Goal: Task Accomplishment & Management: Manage account settings

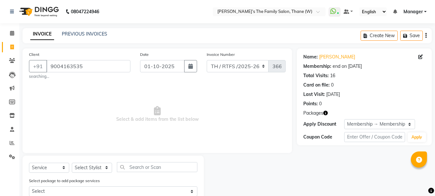
select select "service"
select select "1: Object"
click at [97, 32] on link "PREVIOUS INVOICES" at bounding box center [84, 34] width 45 height 6
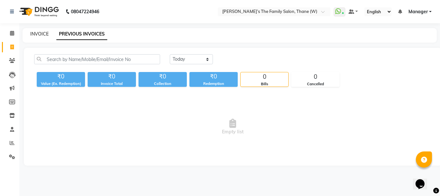
click at [34, 34] on link "INVOICE" at bounding box center [39, 34] width 18 height 6
select select "service"
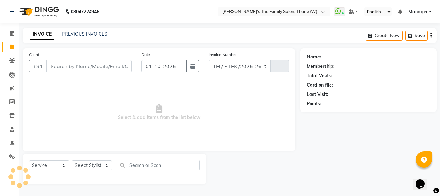
select select "8004"
type input "3664"
click at [58, 64] on input "Client" at bounding box center [88, 66] width 85 height 12
click at [9, 113] on icon at bounding box center [11, 115] width 5 height 5
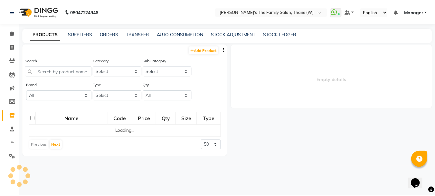
select select
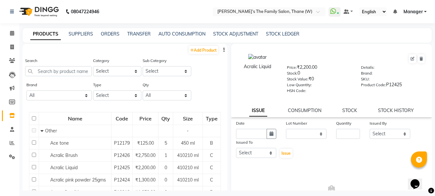
click at [10, 52] on li "Invoice" at bounding box center [9, 47] width 19 height 14
click at [11, 47] on icon at bounding box center [12, 46] width 4 height 5
select select "service"
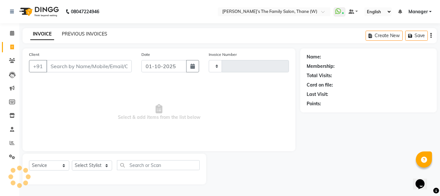
type input "3664"
select select "8004"
click at [94, 34] on link "PREVIOUS INVOICES" at bounding box center [84, 34] width 45 height 6
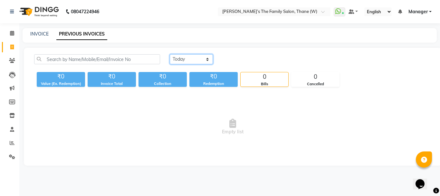
click at [186, 58] on select "Today Yesterday Custom Range" at bounding box center [191, 59] width 43 height 10
select select "yesterday"
click at [170, 54] on select "Today Yesterday Custom Range" at bounding box center [191, 59] width 43 height 10
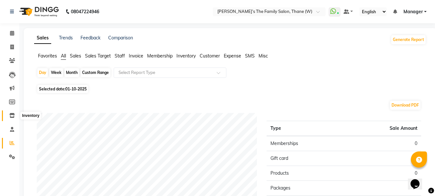
click at [11, 116] on icon at bounding box center [11, 115] width 5 height 5
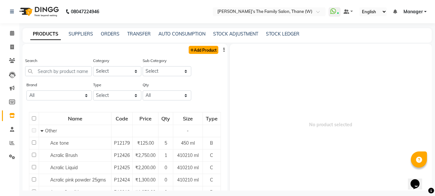
click at [189, 49] on link "Add Product" at bounding box center [204, 50] width 30 height 8
select select "true"
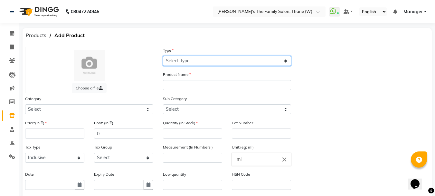
click at [199, 62] on select "Select Type Both Retail Consumable" at bounding box center [227, 61] width 128 height 10
select select "C"
click at [163, 56] on select "Select Type Both Retail Consumable" at bounding box center [227, 61] width 128 height 10
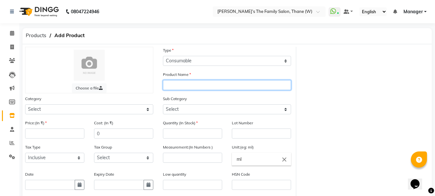
click at [203, 86] on input "text" at bounding box center [227, 85] width 128 height 10
click at [223, 84] on input "text" at bounding box center [227, 85] width 128 height 10
paste input "Schwarzkopf Consumptions"
type input "Schwarzkopf Consumptions Igora Royal 5-00"
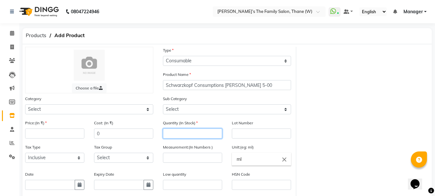
click at [204, 132] on input "number" at bounding box center [192, 133] width 59 height 10
type input "10"
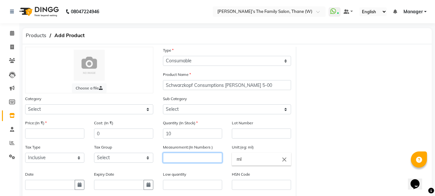
click at [202, 155] on input "number" at bounding box center [192, 157] width 59 height 10
type input "60"
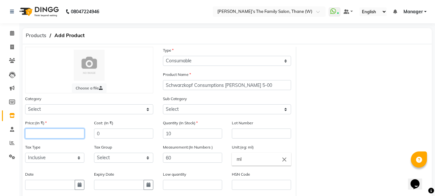
click at [61, 132] on input "number" at bounding box center [54, 133] width 59 height 10
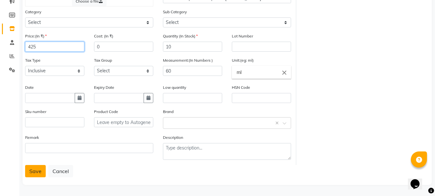
type input "425"
click at [38, 170] on button "Save" at bounding box center [35, 171] width 21 height 12
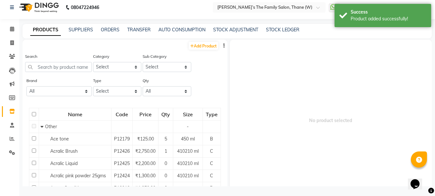
scroll to position [4, 0]
click at [195, 48] on link "Add Product" at bounding box center [204, 46] width 30 height 8
select select "true"
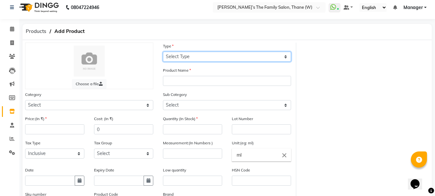
click at [186, 58] on select "Select Type Both Retail Consumable" at bounding box center [227, 57] width 128 height 10
select select "C"
click at [163, 52] on select "Select Type Both Retail Consumable" at bounding box center [227, 57] width 128 height 10
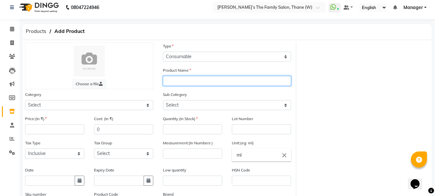
click at [197, 81] on input "text" at bounding box center [227, 81] width 128 height 10
paste input "Schwarzkopf Consumptions"
type input "Schwarzkopf Consumptions Igora Royal 4-68"
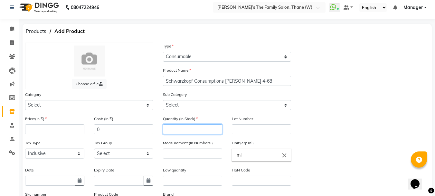
click at [193, 132] on input "number" at bounding box center [192, 129] width 59 height 10
type input "5"
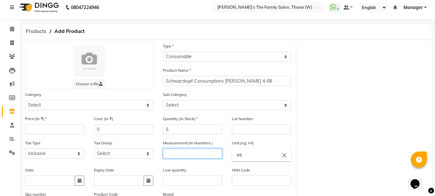
click at [190, 152] on input "number" at bounding box center [192, 153] width 59 height 10
type input "60"
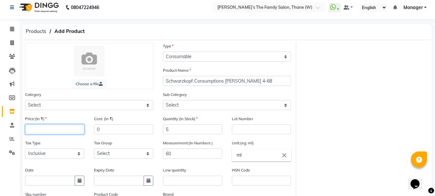
click at [43, 129] on input "number" at bounding box center [54, 129] width 59 height 10
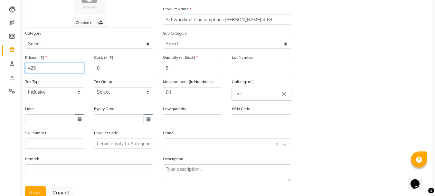
scroll to position [87, 0]
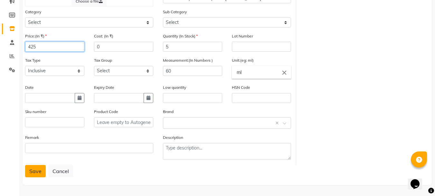
type input "425"
click at [38, 170] on button "Save" at bounding box center [35, 171] width 21 height 12
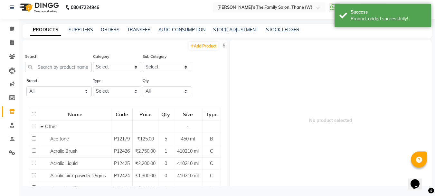
scroll to position [4, 0]
click at [199, 45] on link "Add Product" at bounding box center [204, 46] width 30 height 8
select select "true"
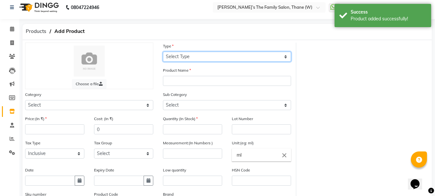
click at [193, 58] on select "Select Type Both Retail Consumable" at bounding box center [227, 57] width 128 height 10
select select "C"
click at [163, 52] on select "Select Type Both Retail Consumable" at bounding box center [227, 57] width 128 height 10
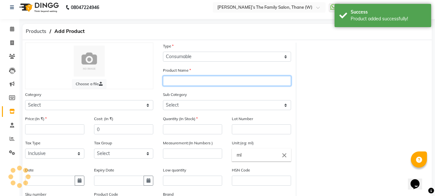
click at [198, 83] on input "text" at bounding box center [227, 81] width 128 height 10
paste input "Schwarzkopf Consumptions"
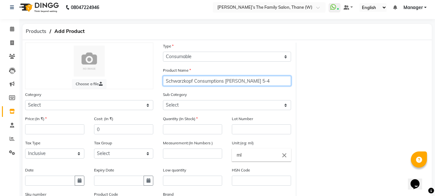
type input "Schwarzkopf Consumptions Igora Royal 5-4"
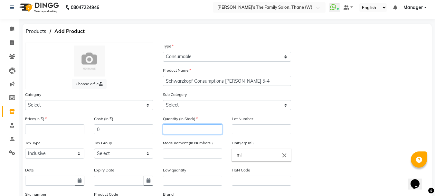
click at [213, 130] on input "number" at bounding box center [192, 129] width 59 height 10
type input "2"
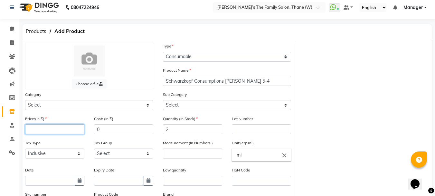
click at [37, 129] on input "number" at bounding box center [54, 129] width 59 height 10
type input "425"
click at [202, 148] on div "Measurement:(In Numbers )" at bounding box center [192, 148] width 59 height 19
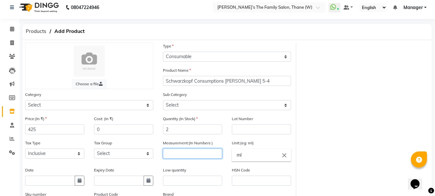
click at [205, 155] on input "number" at bounding box center [192, 153] width 59 height 10
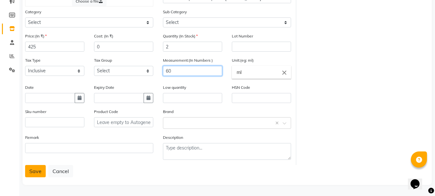
type input "60"
click at [43, 172] on button "Save" at bounding box center [35, 171] width 21 height 12
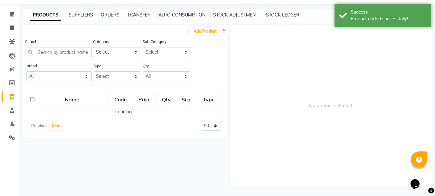
scroll to position [4, 0]
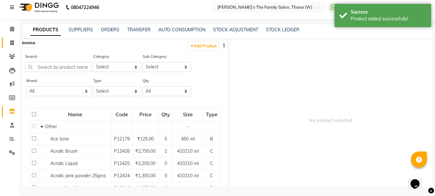
click at [14, 43] on span at bounding box center [11, 42] width 11 height 7
select select "service"
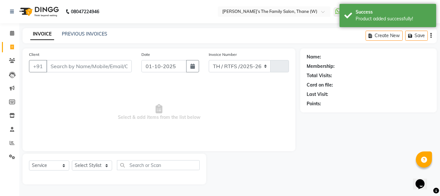
select select "8004"
type input "3664"
click at [11, 114] on icon at bounding box center [11, 115] width 5 height 5
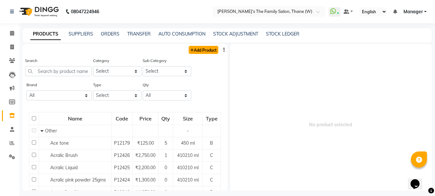
click at [201, 50] on link "Add Product" at bounding box center [204, 50] width 30 height 8
select select "true"
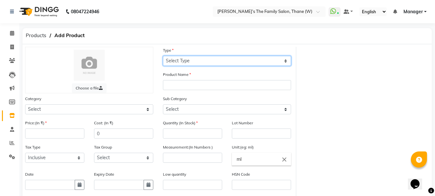
click at [192, 63] on select "Select Type Both Retail Consumable" at bounding box center [227, 61] width 128 height 10
select select "C"
click at [163, 56] on select "Select Type Both Retail Consumable" at bounding box center [227, 61] width 128 height 10
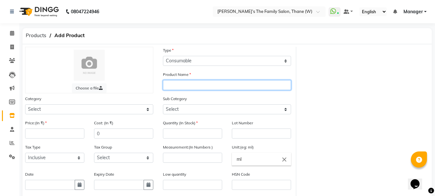
click at [187, 85] on input "text" at bounding box center [227, 85] width 128 height 10
paste input "Schwarzkopf Consumptions"
type input "Schwarzkopf Consumptions Igora Royal 4-99"
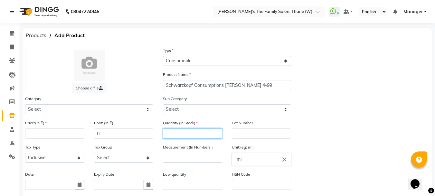
click at [194, 131] on input "number" at bounding box center [192, 133] width 59 height 10
type input "1"
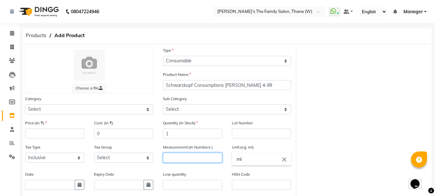
click at [190, 156] on input "number" at bounding box center [192, 157] width 59 height 10
type input "60"
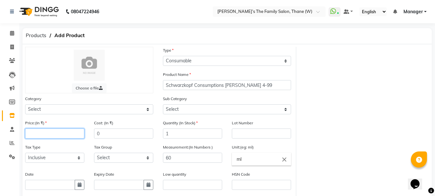
click at [33, 131] on input "number" at bounding box center [54, 133] width 59 height 10
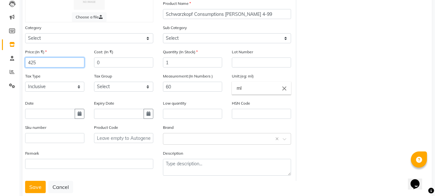
scroll to position [87, 0]
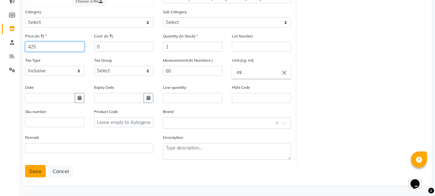
type input "425"
click at [35, 176] on button "Save" at bounding box center [35, 171] width 21 height 12
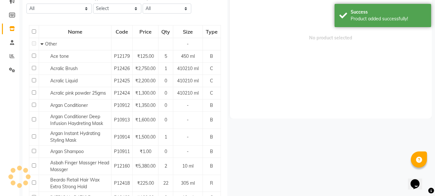
scroll to position [4, 0]
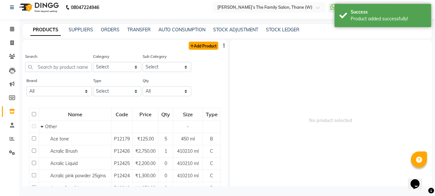
click at [202, 44] on link "Add Product" at bounding box center [204, 46] width 30 height 8
select select "true"
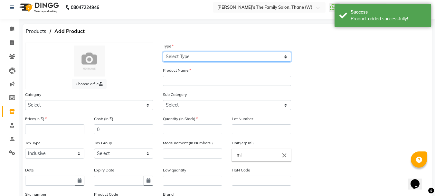
click at [212, 55] on select "Select Type Both Retail Consumable" at bounding box center [227, 57] width 128 height 10
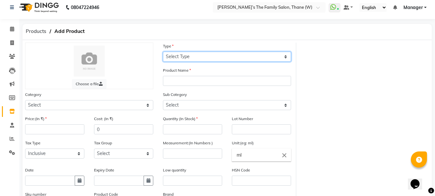
select select "C"
click at [163, 52] on select "Select Type Both Retail Consumable" at bounding box center [227, 57] width 128 height 10
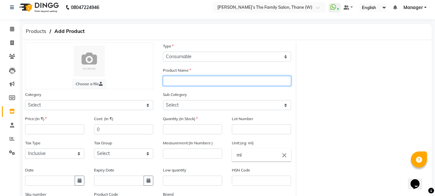
click at [199, 81] on input "text" at bounding box center [227, 81] width 128 height 10
paste input "Schwarzkopf Consumptions"
type input "Schwarzkopf Consumptions Igora Royal 5-99"
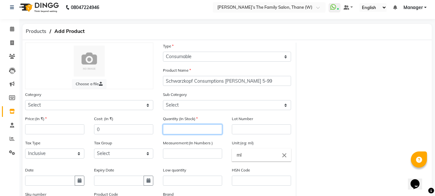
click at [178, 131] on input "number" at bounding box center [192, 129] width 59 height 10
type input "1"
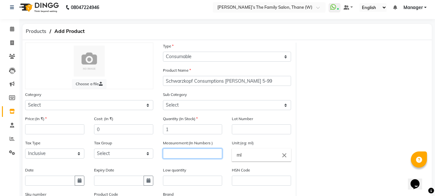
click at [180, 156] on input "number" at bounding box center [192, 153] width 59 height 10
type input "60"
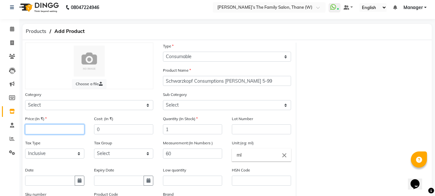
click at [60, 132] on input "number" at bounding box center [54, 129] width 59 height 10
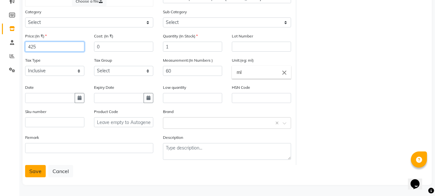
type input "425"
click at [41, 165] on button "Save" at bounding box center [35, 171] width 21 height 12
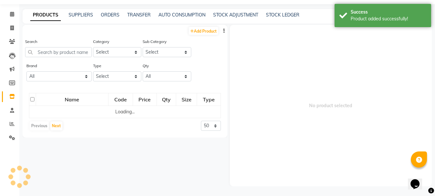
scroll to position [19, 0]
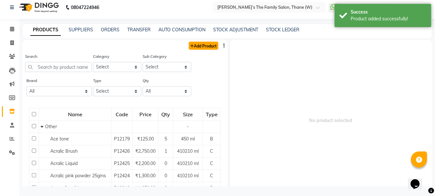
click at [212, 47] on link "Add Product" at bounding box center [204, 46] width 30 height 8
select select "true"
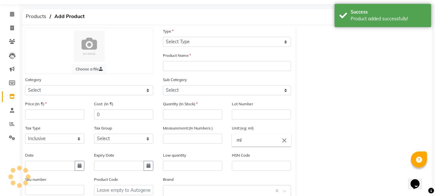
scroll to position [4, 0]
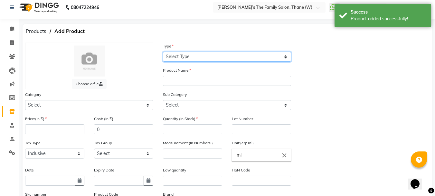
click at [207, 57] on select "Select Type Both Retail Consumable" at bounding box center [227, 57] width 128 height 10
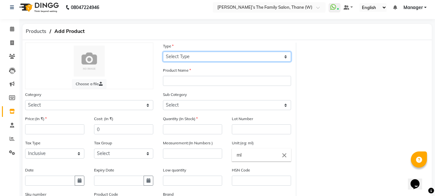
select select "C"
click at [163, 52] on select "Select Type Both Retail Consumable" at bounding box center [227, 57] width 128 height 10
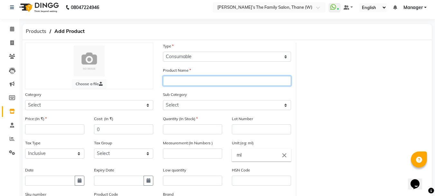
click at [193, 79] on input "text" at bounding box center [227, 81] width 128 height 10
paste input "Schwarzkopf Consumptions"
type input "Schwarzkopf Consumptions Igora Royal 5-0"
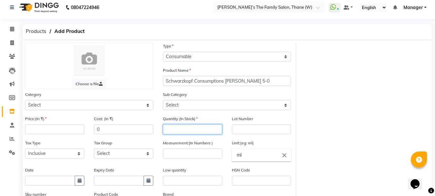
click at [189, 124] on input "number" at bounding box center [192, 129] width 59 height 10
type input "6"
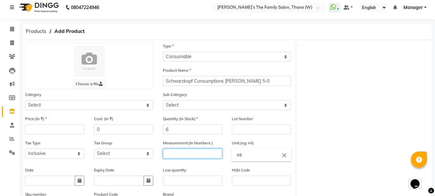
click at [181, 153] on input "number" at bounding box center [192, 153] width 59 height 10
type input "60"
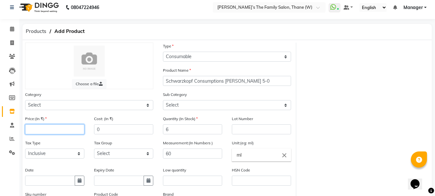
click at [43, 131] on input "number" at bounding box center [54, 129] width 59 height 10
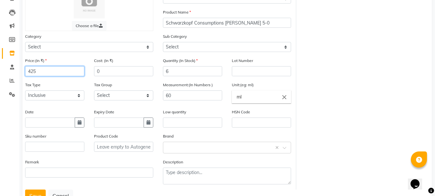
scroll to position [87, 0]
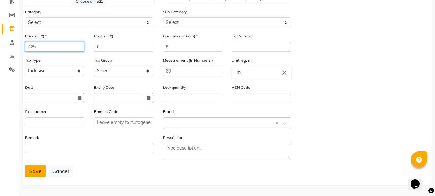
type input "425"
click at [31, 173] on button "Save" at bounding box center [35, 171] width 21 height 12
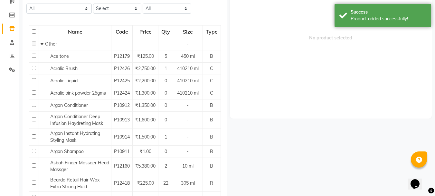
scroll to position [4, 0]
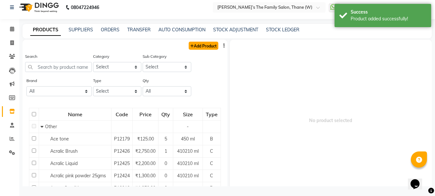
click at [197, 48] on link "Add Product" at bounding box center [204, 46] width 30 height 8
select select "true"
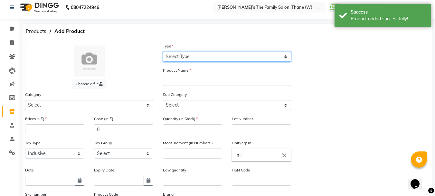
click at [189, 55] on select "Select Type Both Retail Consumable" at bounding box center [227, 57] width 128 height 10
select select "C"
click at [163, 52] on select "Select Type Both Retail Consumable" at bounding box center [227, 57] width 128 height 10
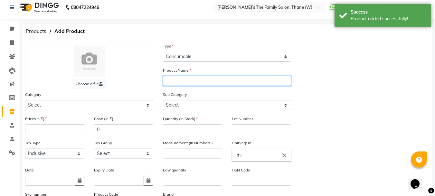
click at [191, 81] on input "text" at bounding box center [227, 81] width 128 height 10
paste input "Schwarzkopf Consumptions"
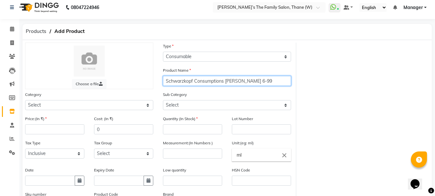
type input "Schwarzkopf Consumptions Igora Royal 6-99"
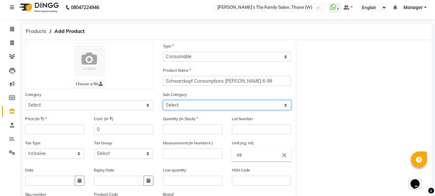
click at [193, 107] on select "Select" at bounding box center [227, 105] width 128 height 10
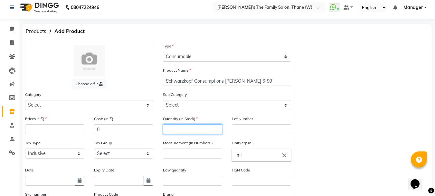
click at [190, 132] on input "number" at bounding box center [192, 129] width 59 height 10
type input "2"
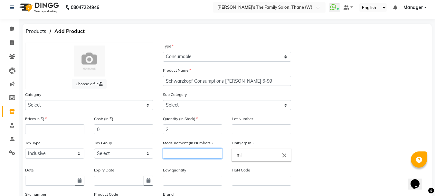
click at [175, 152] on input "number" at bounding box center [192, 153] width 59 height 10
type input "60"
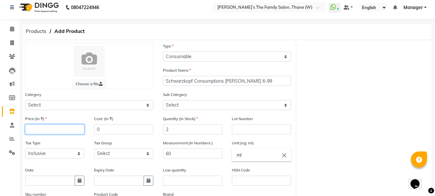
click at [68, 132] on input "number" at bounding box center [54, 129] width 59 height 10
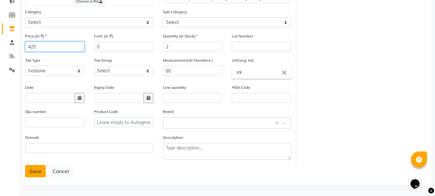
type input "425"
click at [37, 173] on button "Save" at bounding box center [35, 171] width 21 height 12
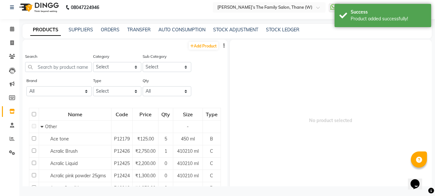
scroll to position [4, 0]
click at [189, 45] on link "Add Product" at bounding box center [204, 46] width 30 height 8
select select "true"
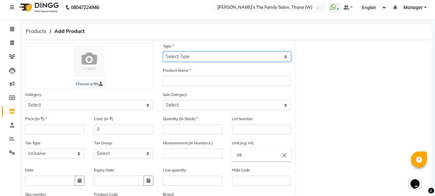
click at [191, 57] on select "Select Type Both Retail Consumable" at bounding box center [227, 57] width 128 height 10
select select "C"
click at [163, 52] on select "Select Type Both Retail Consumable" at bounding box center [227, 57] width 128 height 10
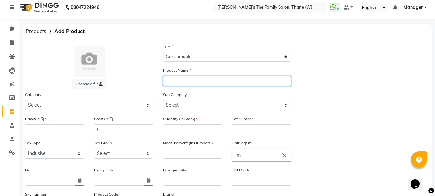
click at [194, 78] on input "text" at bounding box center [227, 81] width 128 height 10
paste input "Schwarzkopf Consumptions"
type input "Schwarzkopf Consumptions Igora Royal 5-6"
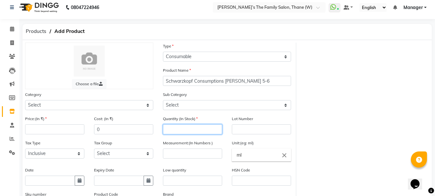
click at [191, 128] on input "number" at bounding box center [192, 129] width 59 height 10
type input "1"
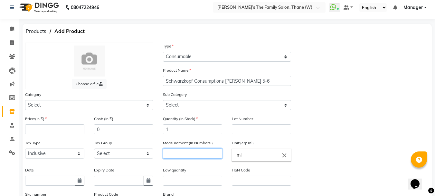
click at [184, 157] on input "number" at bounding box center [192, 153] width 59 height 10
type input "60"
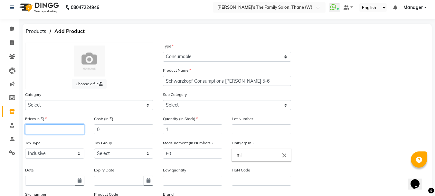
click at [43, 129] on input "number" at bounding box center [54, 129] width 59 height 10
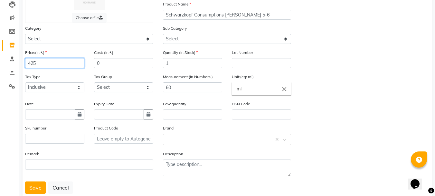
scroll to position [87, 0]
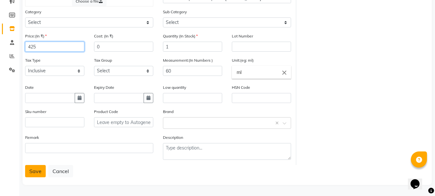
type input "425"
click at [33, 172] on button "Save" at bounding box center [35, 171] width 21 height 12
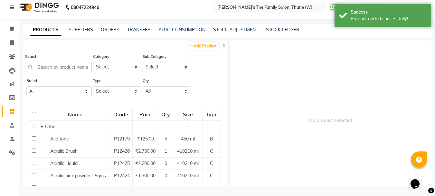
scroll to position [4, 0]
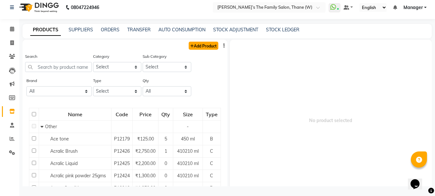
click at [196, 43] on link "Add Product" at bounding box center [204, 46] width 30 height 8
select select "true"
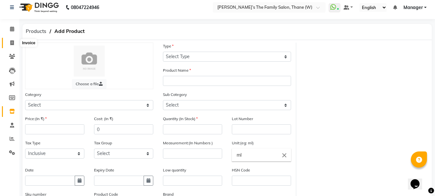
click at [11, 44] on icon at bounding box center [12, 42] width 4 height 5
select select "service"
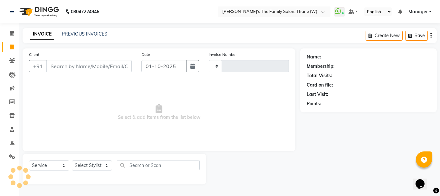
type input "3666"
select select "8004"
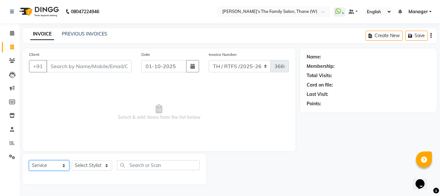
click at [43, 168] on select "Select Service Product Membership Package Voucher Prepaid Gift Card" at bounding box center [49, 165] width 40 height 10
select select "product"
click at [29, 160] on select "Select Service Product Membership Package Voucher Prepaid Gift Card" at bounding box center [49, 165] width 40 height 10
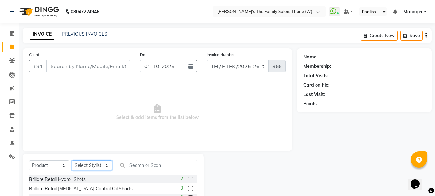
click at [95, 163] on select "Select Stylist Aarohi P Aksahy Auty Ali Aniket A Anuradha arvind Divya gautam .…" at bounding box center [92, 165] width 40 height 10
select select "35597"
click at [72, 160] on select "Select Stylist Aarohi P Aksahy Auty Ali Aniket A Anuradha arvind Divya gautam .…" at bounding box center [92, 165] width 40 height 10
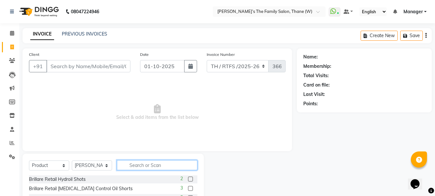
click at [161, 162] on input "text" at bounding box center [157, 165] width 81 height 10
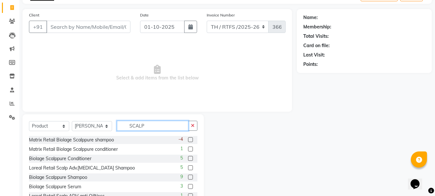
scroll to position [63, 0]
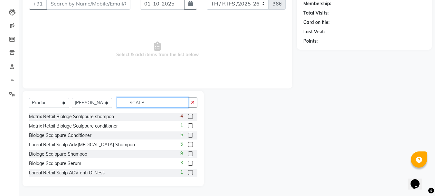
click at [164, 102] on input "SCALP" at bounding box center [153, 102] width 72 height 10
type input "S"
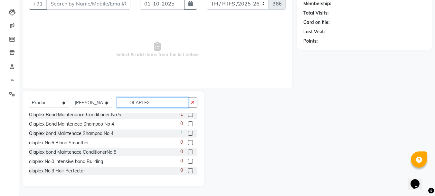
scroll to position [0, 0]
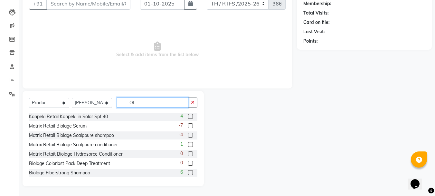
type input "O"
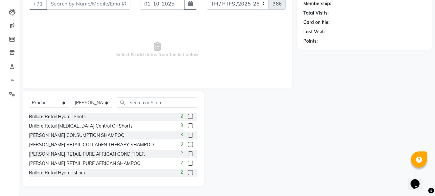
click at [257, 72] on span "Select & add items from the list below" at bounding box center [157, 49] width 257 height 64
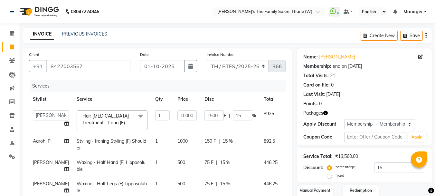
select select "35597"
select select "service"
select select "35597"
select select "1: Object"
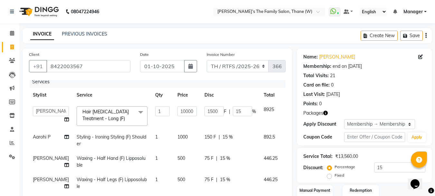
scroll to position [171, 0]
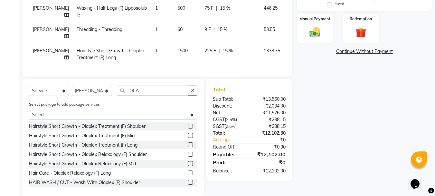
click at [345, 51] on link "Continue Without Payment" at bounding box center [364, 51] width 132 height 7
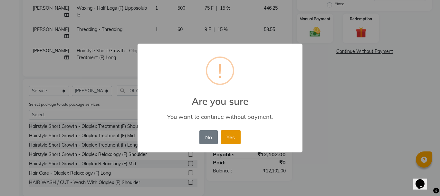
click at [229, 142] on button "Yes" at bounding box center [231, 137] width 20 height 14
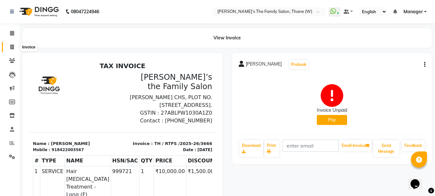
click at [15, 44] on span at bounding box center [11, 47] width 11 height 7
select select "service"
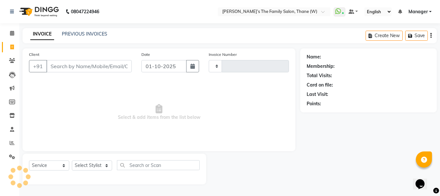
type input "3667"
select select "8004"
click at [54, 66] on input "Client" at bounding box center [88, 66] width 85 height 12
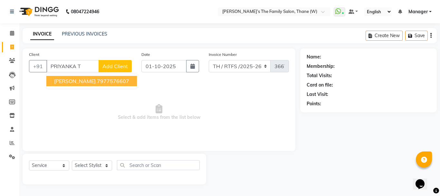
click at [76, 82] on span "[PERSON_NAME]" at bounding box center [75, 81] width 42 height 6
type input "7977576607"
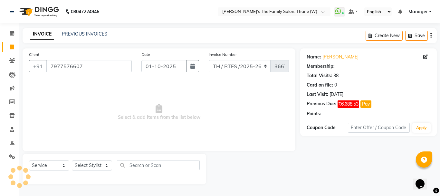
select select "1: Object"
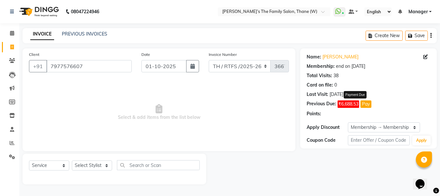
click at [369, 106] on button "Pay" at bounding box center [366, 103] width 11 height 7
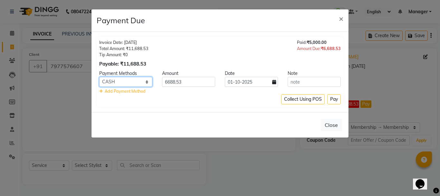
click at [133, 83] on select "CARD Debit Card GPay CASH LUZO" at bounding box center [125, 82] width 53 height 10
select select "5"
click at [99, 77] on select "CARD Debit Card GPay CASH LUZO" at bounding box center [125, 82] width 53 height 10
click at [336, 102] on button "Pay" at bounding box center [334, 99] width 14 height 10
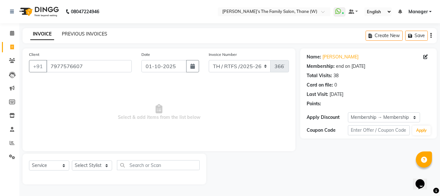
click at [88, 33] on link "PREVIOUS INVOICES" at bounding box center [84, 34] width 45 height 6
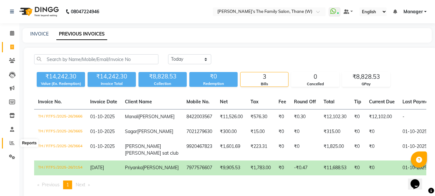
click at [11, 141] on icon at bounding box center [12, 142] width 5 height 5
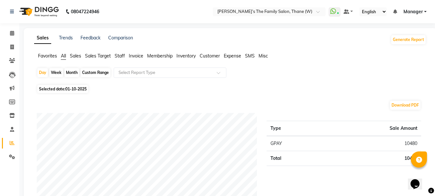
click at [123, 55] on span "Staff" at bounding box center [120, 56] width 10 height 6
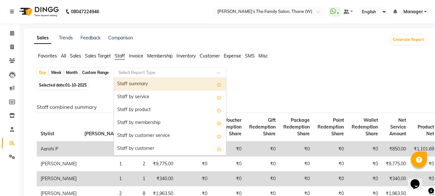
click at [140, 72] on input "text" at bounding box center [163, 72] width 93 height 6
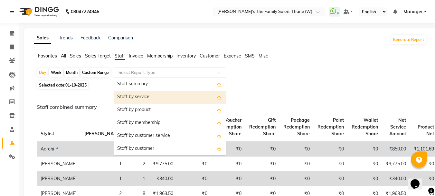
click at [146, 93] on div "Staff by service" at bounding box center [170, 97] width 112 height 13
select select "full_report"
select select "csv"
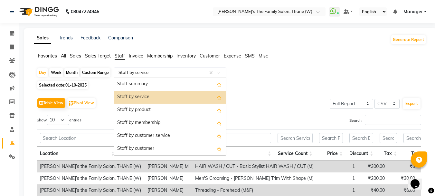
click at [219, 72] on span at bounding box center [221, 74] width 8 height 6
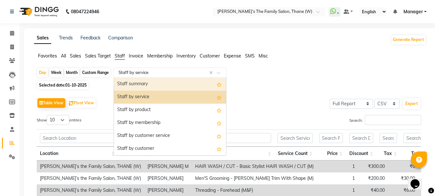
click at [155, 86] on div "Staff summary" at bounding box center [170, 84] width 112 height 13
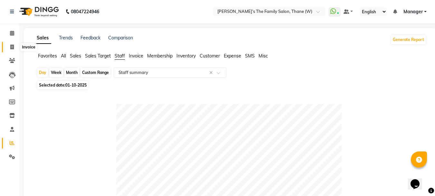
click at [11, 45] on icon at bounding box center [12, 46] width 4 height 5
select select "service"
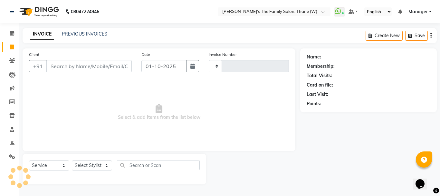
type input "3669"
select select "8004"
click at [85, 32] on link "PREVIOUS INVOICES" at bounding box center [84, 34] width 45 height 6
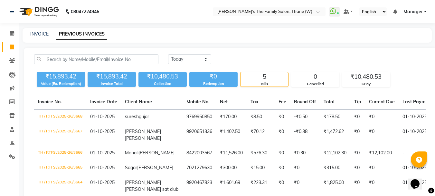
scroll to position [82, 0]
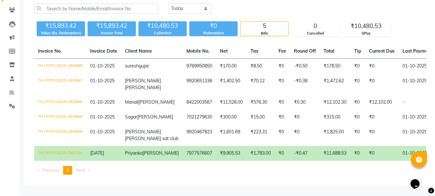
click at [290, 146] on td "-₹0.47" at bounding box center [305, 153] width 30 height 15
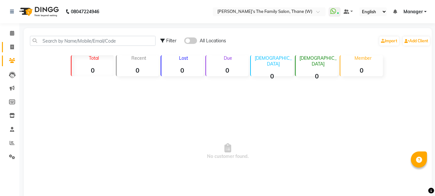
click at [13, 48] on icon at bounding box center [12, 46] width 4 height 5
select select "service"
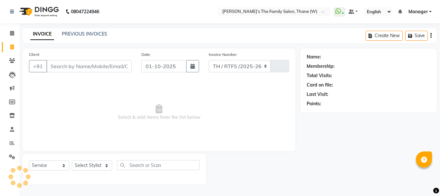
select select "8004"
type input "3664"
click at [81, 65] on input "Client" at bounding box center [88, 66] width 85 height 12
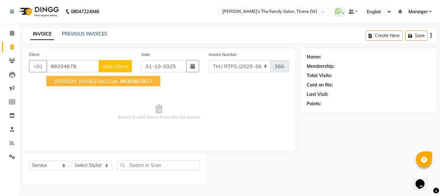
click at [133, 82] on span "99204678" at bounding box center [133, 81] width 26 height 6
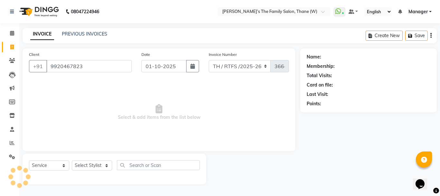
type input "9920467823"
select select "1: Object"
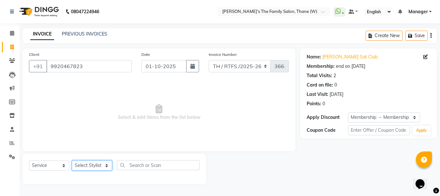
click at [91, 164] on select "Select Stylist Aarohi P [PERSON_NAME] [PERSON_NAME] A [PERSON_NAME] .[PERSON_NA…" at bounding box center [92, 165] width 40 height 10
select select "78217"
click at [72, 160] on select "Select Stylist Aarohi P [PERSON_NAME] [PERSON_NAME] A [PERSON_NAME] .[PERSON_NA…" at bounding box center [92, 165] width 40 height 10
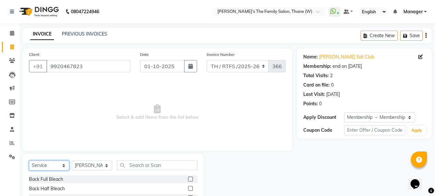
click at [49, 170] on select "Select Service Product Membership Package Voucher Prepaid Gift Card" at bounding box center [49, 165] width 40 height 10
click at [29, 160] on select "Select Service Product Membership Package Voucher Prepaid Gift Card" at bounding box center [49, 165] width 40 height 10
click at [46, 166] on select "Select Service Product Membership Package Voucher Prepaid Gift Card" at bounding box center [49, 165] width 40 height 10
select select "package"
click at [29, 160] on select "Select Service Product Membership Package Voucher Prepaid Gift Card" at bounding box center [49, 165] width 40 height 10
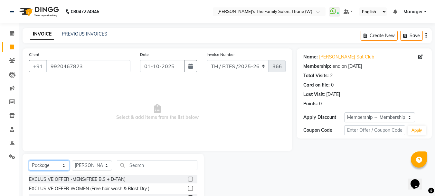
scroll to position [45, 0]
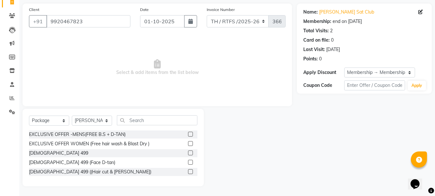
click at [190, 171] on label at bounding box center [190, 171] width 5 height 5
click at [190, 171] on input "checkbox" at bounding box center [190, 172] width 4 height 4
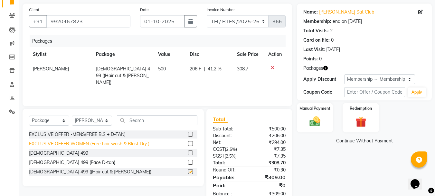
checkbox input "false"
click at [87, 118] on select "Select Stylist Aarohi P [PERSON_NAME] [PERSON_NAME] A [PERSON_NAME] .[PERSON_NA…" at bounding box center [92, 120] width 40 height 10
select select "35589"
click at [72, 115] on select "Select Stylist Aarohi P [PERSON_NAME] [PERSON_NAME] A [PERSON_NAME] .[PERSON_NA…" at bounding box center [92, 120] width 40 height 10
click at [193, 160] on label at bounding box center [190, 162] width 5 height 5
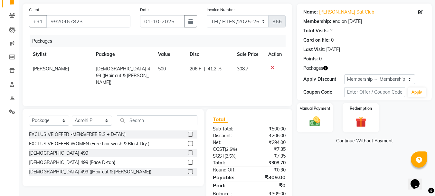
click at [192, 160] on input "checkbox" at bounding box center [190, 162] width 4 height 4
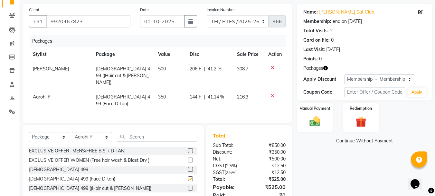
checkbox input "false"
click at [54, 132] on select "Select Service Product Membership Package Voucher Prepaid Gift Card" at bounding box center [49, 137] width 40 height 10
select select "product"
click at [29, 132] on select "Select Service Product Membership Package Voucher Prepaid Gift Card" at bounding box center [49, 137] width 40 height 10
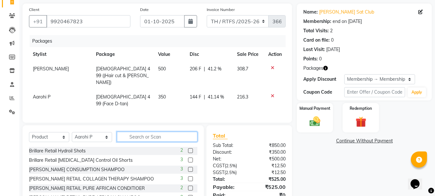
click at [150, 131] on input "text" at bounding box center [157, 136] width 81 height 10
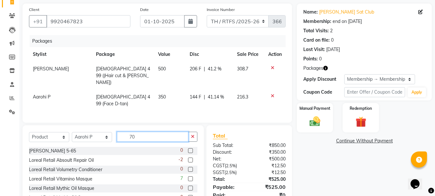
type input "7"
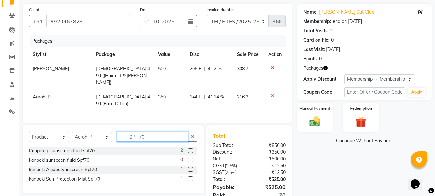
type input "SPF 70"
click at [190, 148] on label at bounding box center [190, 150] width 5 height 5
click at [190, 149] on input "checkbox" at bounding box center [190, 151] width 4 height 4
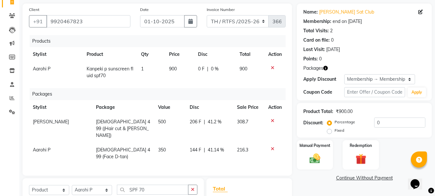
checkbox input "false"
click at [157, 184] on input "SPF 70" at bounding box center [153, 189] width 72 height 10
type input "S"
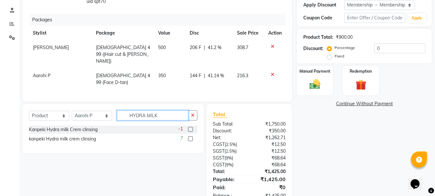
scroll to position [130, 0]
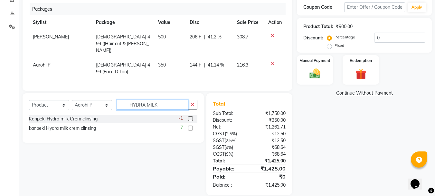
type input "HYDRA MILK"
click at [191, 125] on label at bounding box center [190, 127] width 5 height 5
click at [191, 126] on input "checkbox" at bounding box center [190, 128] width 4 height 4
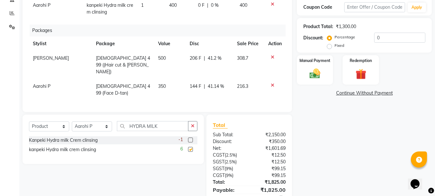
checkbox input "false"
click at [316, 68] on img at bounding box center [315, 73] width 18 height 13
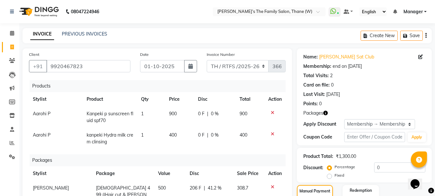
scroll to position [151, 0]
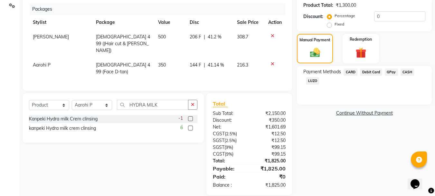
click at [392, 72] on span "GPay" at bounding box center [391, 71] width 13 height 7
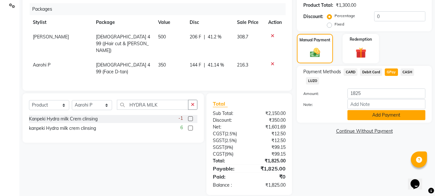
click at [398, 115] on button "Add Payment" at bounding box center [387, 115] width 78 height 10
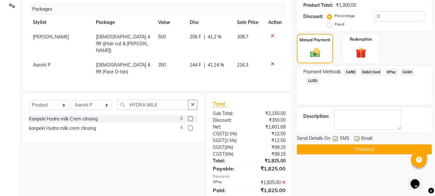
click at [370, 148] on button "Checkout" at bounding box center [364, 149] width 135 height 10
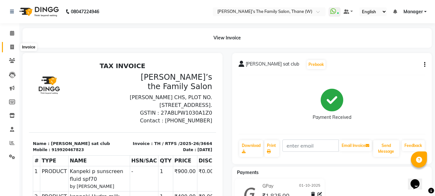
click at [10, 46] on icon at bounding box center [12, 46] width 4 height 5
select select "service"
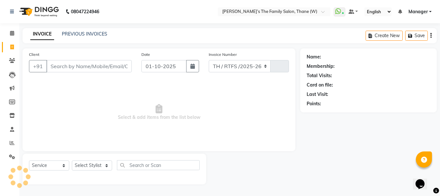
select select "8004"
type input "3665"
click at [71, 66] on input "Client" at bounding box center [88, 66] width 85 height 12
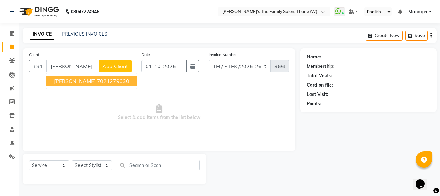
click at [107, 85] on button "Sagar Thakur 7021279630" at bounding box center [91, 81] width 91 height 10
type input "7021279630"
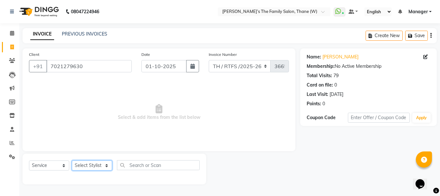
click at [88, 169] on select "Select Stylist Aarohi P Aksahy Auty Ali Aniket A Anuradha arvind Divya gautam .…" at bounding box center [92, 165] width 40 height 10
select select "35580"
click at [72, 160] on select "Select Stylist Aarohi P Aksahy Auty Ali Aniket A Anuradha arvind Divya gautam .…" at bounding box center [92, 165] width 40 height 10
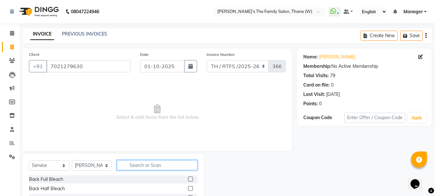
click at [153, 168] on input "text" at bounding box center [157, 165] width 81 height 10
type input "B"
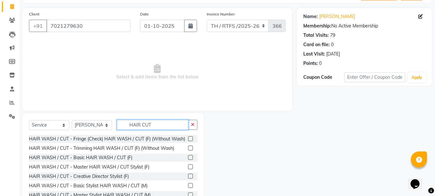
scroll to position [63, 0]
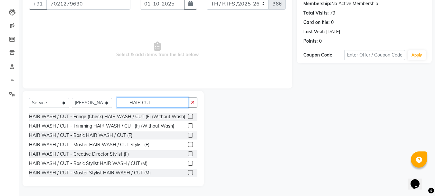
type input "HAIR CUT"
click at [188, 165] on label at bounding box center [190, 162] width 5 height 5
click at [188, 165] on input "checkbox" at bounding box center [190, 163] width 4 height 4
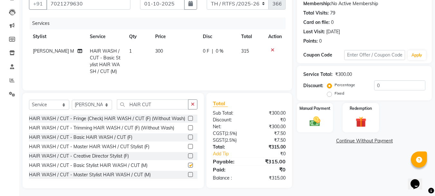
checkbox input "false"
click at [317, 120] on img at bounding box center [315, 121] width 18 height 13
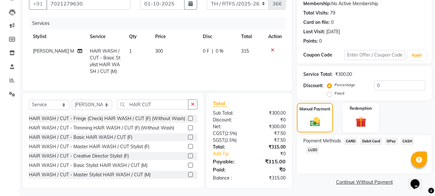
click at [388, 140] on span "GPay" at bounding box center [391, 140] width 13 height 7
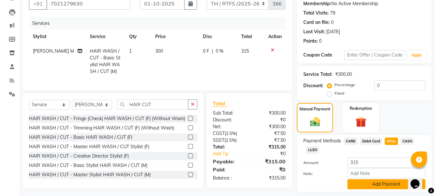
click at [386, 183] on button "Add Payment" at bounding box center [387, 184] width 78 height 10
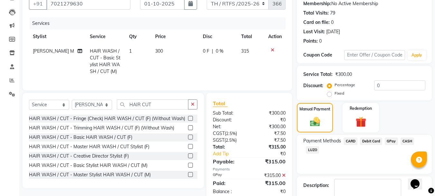
scroll to position [100, 0]
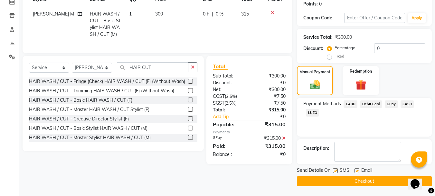
click at [322, 180] on button "Checkout" at bounding box center [364, 181] width 135 height 10
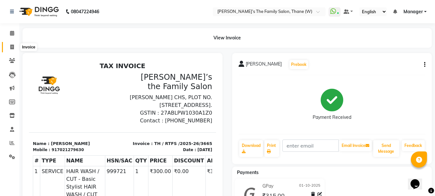
click at [9, 49] on span at bounding box center [11, 47] width 11 height 7
select select "service"
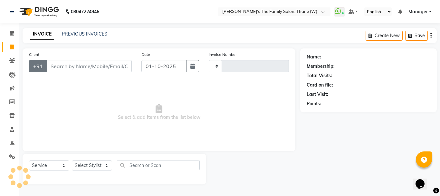
type input "3667"
select select "8004"
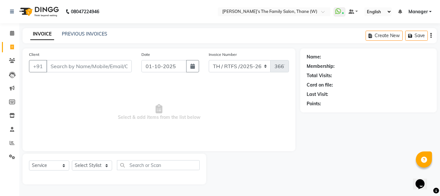
click at [71, 65] on input "Client" at bounding box center [88, 66] width 85 height 12
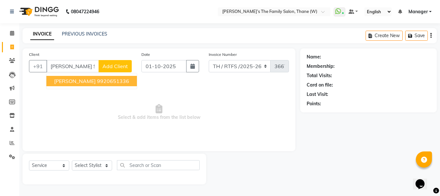
click at [87, 83] on span "Apoorva salagare" at bounding box center [75, 81] width 42 height 6
type input "9920651336"
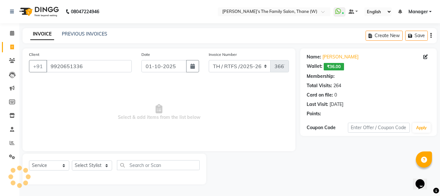
select select "1: Object"
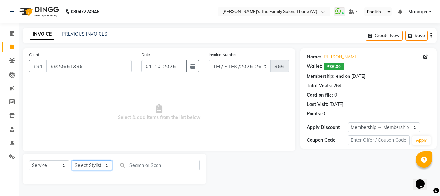
click at [92, 165] on select "Select Stylist Aarohi P Aksahy Auty Ali Aniket A Anuradha arvind Divya gautam .…" at bounding box center [92, 165] width 40 height 10
select select "35584"
click at [72, 160] on select "Select Stylist Aarohi P Aksahy Auty Ali Aniket A Anuradha arvind Divya gautam .…" at bounding box center [92, 165] width 40 height 10
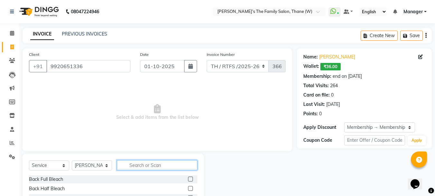
click at [139, 166] on input "text" at bounding box center [157, 165] width 81 height 10
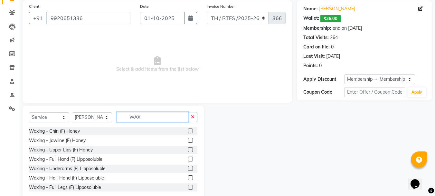
scroll to position [63, 0]
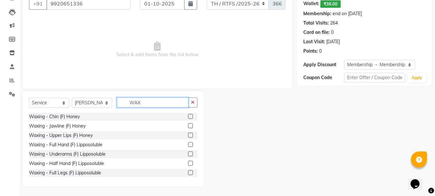
type input "WAX"
click at [188, 144] on label at bounding box center [190, 144] width 5 height 5
click at [188, 144] on input "checkbox" at bounding box center [190, 144] width 4 height 4
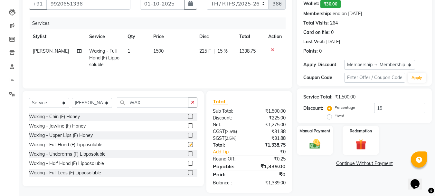
checkbox input "false"
click at [159, 52] on span "1500" at bounding box center [158, 51] width 10 height 6
select select "35584"
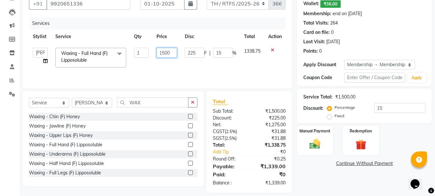
click at [162, 52] on input "1500" at bounding box center [167, 53] width 21 height 10
type input "500"
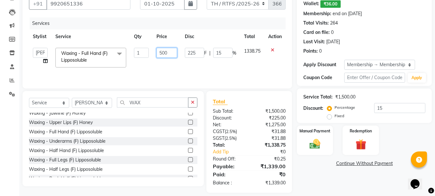
scroll to position [26, 0]
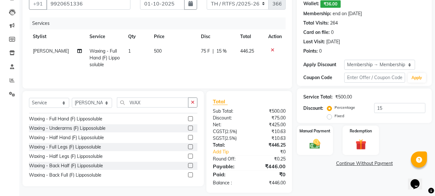
click at [188, 156] on label at bounding box center [190, 155] width 5 height 5
click at [188, 156] on input "checkbox" at bounding box center [190, 156] width 4 height 4
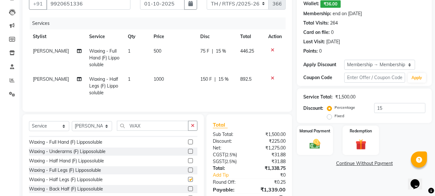
checkbox input "false"
click at [167, 83] on td "1000" at bounding box center [173, 86] width 47 height 28
select select "35584"
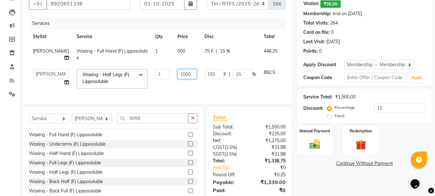
click at [178, 73] on input "1000" at bounding box center [187, 74] width 19 height 10
type input "1"
type input "500"
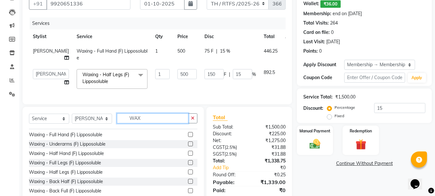
click at [149, 121] on div "Select Service Product Membership Package Voucher Prepaid Gift Card Select Styl…" at bounding box center [113, 154] width 181 height 95
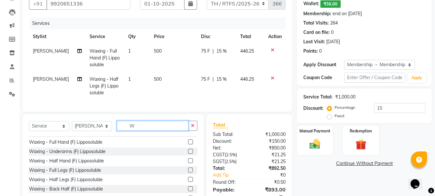
scroll to position [185, 0]
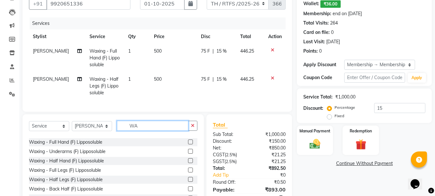
type input "WAX"
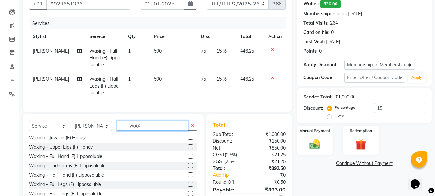
scroll to position [0, 0]
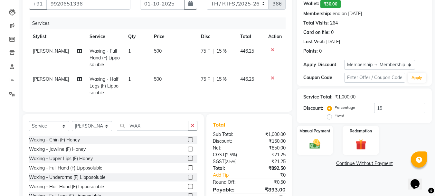
click at [188, 160] on label at bounding box center [190, 158] width 5 height 5
click at [188, 160] on input "checkbox" at bounding box center [190, 158] width 4 height 4
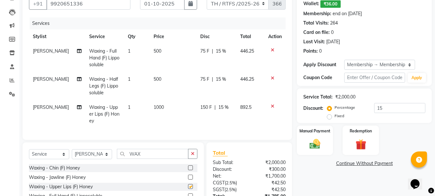
checkbox input "false"
click at [159, 107] on span "1000" at bounding box center [159, 107] width 10 height 6
select select "35584"
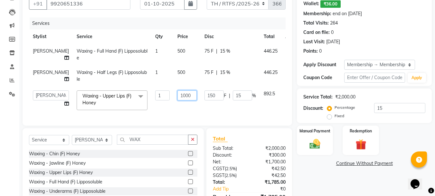
click at [178, 96] on input "1000" at bounding box center [187, 95] width 19 height 10
type input "150"
click at [150, 144] on div "Client +91 9920651336 Date 01-10-2025 Invoice Number TH / RTFS /2025-26 3667 Se…" at bounding box center [157, 104] width 279 height 237
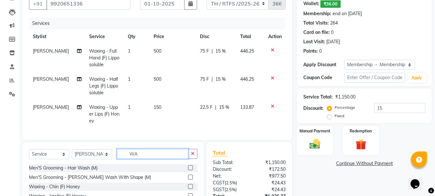
type input "W"
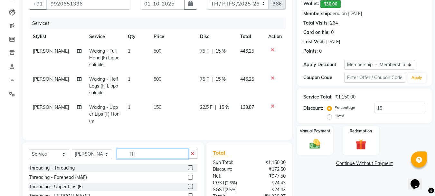
type input "TH"
click at [188, 170] on label at bounding box center [190, 167] width 5 height 5
click at [188, 170] on input "checkbox" at bounding box center [190, 168] width 4 height 4
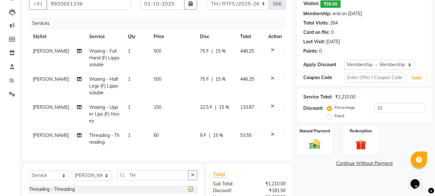
checkbox input "false"
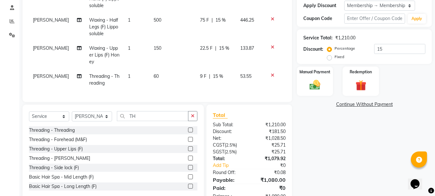
scroll to position [146, 0]
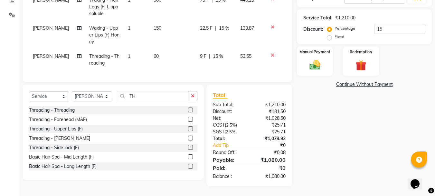
click at [188, 117] on label at bounding box center [190, 119] width 5 height 5
click at [188, 117] on input "checkbox" at bounding box center [190, 119] width 4 height 4
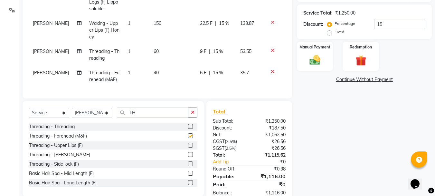
checkbox input "false"
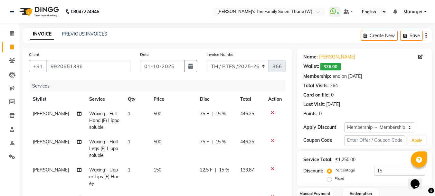
scroll to position [166, 0]
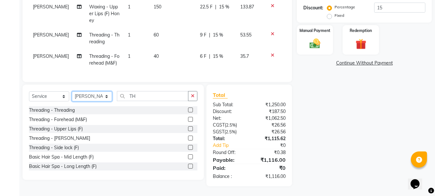
click at [91, 94] on select "Select Stylist Aarohi P Aksahy Auty Ali Aniket A Anuradha arvind Divya gautam .…" at bounding box center [92, 96] width 40 height 10
select select "84594"
click at [72, 91] on select "Select Stylist Aarohi P Aksahy Auty Ali Aniket A Anuradha arvind Divya gautam .…" at bounding box center [92, 96] width 40 height 10
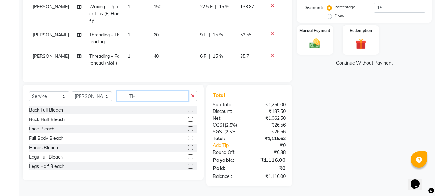
click at [151, 95] on input "TH" at bounding box center [153, 96] width 72 height 10
type input "T"
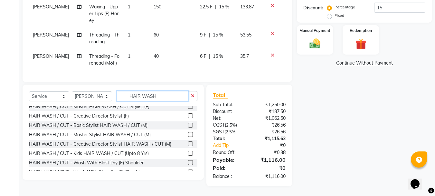
scroll to position [56, 0]
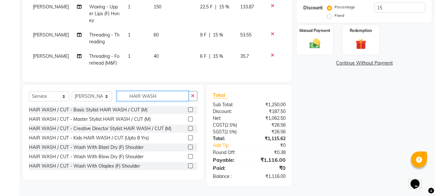
type input "HAIR WASH"
click at [188, 159] on label at bounding box center [190, 156] width 5 height 5
click at [188, 159] on input "checkbox" at bounding box center [190, 156] width 4 height 4
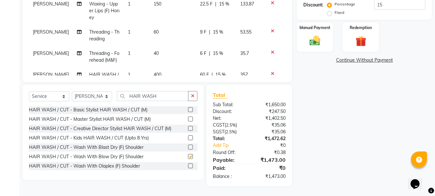
checkbox input "false"
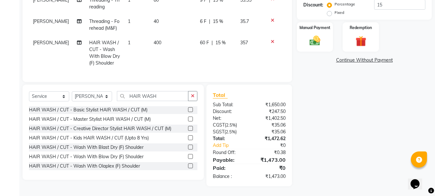
click at [163, 35] on td "400" at bounding box center [173, 52] width 46 height 35
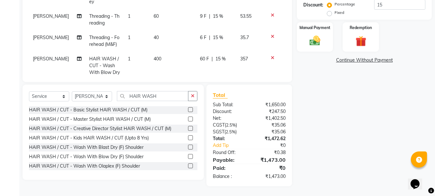
select select "84594"
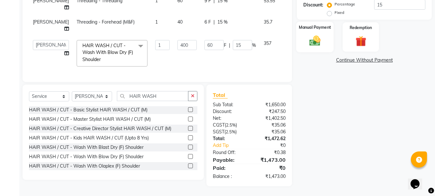
click at [315, 42] on img at bounding box center [315, 40] width 18 height 13
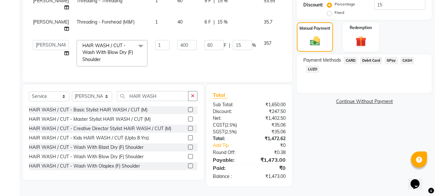
click at [390, 61] on span "GPay" at bounding box center [391, 60] width 13 height 7
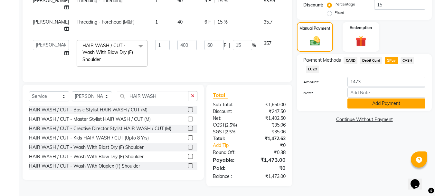
click at [383, 105] on button "Add Payment" at bounding box center [387, 103] width 78 height 10
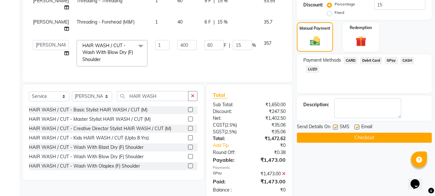
click at [399, 136] on button "Checkout" at bounding box center [364, 137] width 135 height 10
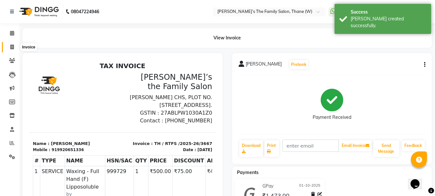
click at [12, 46] on icon at bounding box center [12, 46] width 4 height 5
select select "service"
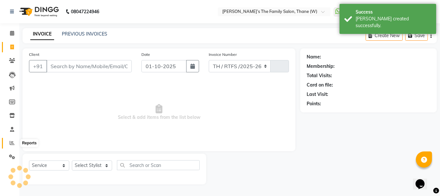
select select "8004"
type input "3668"
click at [13, 142] on icon at bounding box center [12, 142] width 5 height 5
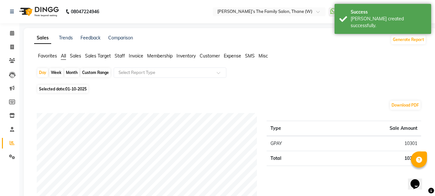
click at [97, 71] on div "Custom Range" at bounding box center [96, 72] width 30 height 9
select select "10"
select select "2025"
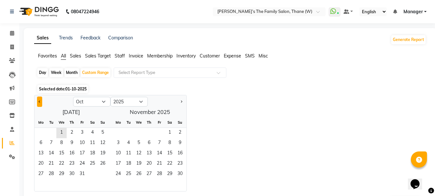
click at [39, 99] on button "Previous month" at bounding box center [39, 101] width 5 height 10
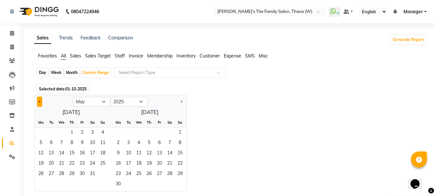
click at [39, 99] on button "Previous month" at bounding box center [39, 101] width 5 height 10
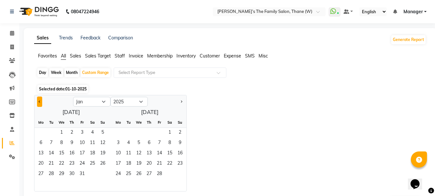
select select "12"
select select "2024"
click at [39, 99] on button "Previous month" at bounding box center [39, 101] width 5 height 10
click at [180, 102] on button "Next month" at bounding box center [181, 101] width 5 height 10
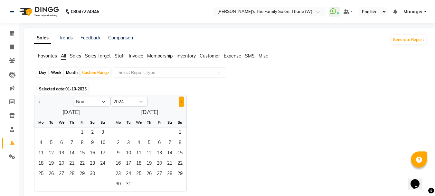
click at [180, 102] on button "Next month" at bounding box center [181, 101] width 5 height 10
click at [53, 182] on span "31" at bounding box center [51, 184] width 10 height 10
click at [40, 98] on button "Previous month" at bounding box center [39, 101] width 5 height 10
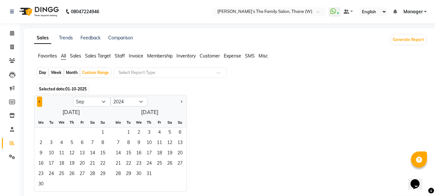
click at [40, 98] on button "Previous month" at bounding box center [39, 101] width 5 height 10
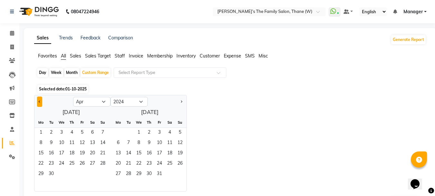
click at [40, 98] on button "Previous month" at bounding box center [39, 101] width 5 height 10
select select "12"
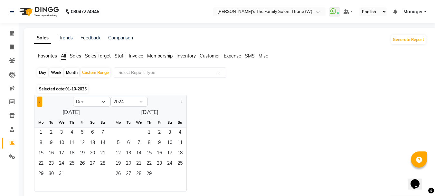
select select "2023"
click at [119, 131] on span "1" at bounding box center [118, 133] width 10 height 10
select select "1"
select select "2024"
click at [182, 100] on button "Next month" at bounding box center [181, 101] width 5 height 10
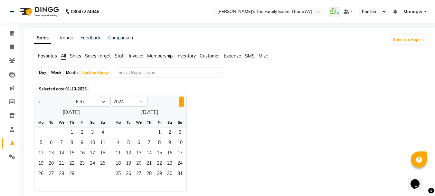
click at [182, 100] on button "Next month" at bounding box center [181, 101] width 5 height 10
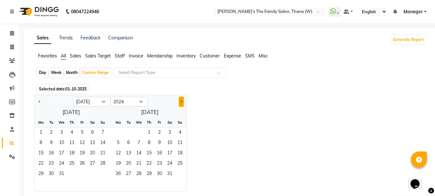
click at [182, 100] on button "Next month" at bounding box center [181, 101] width 5 height 10
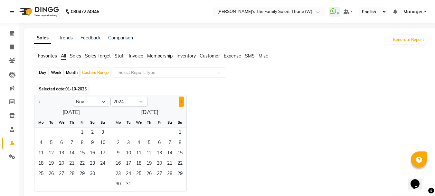
select select "12"
click at [51, 183] on span "31" at bounding box center [51, 184] width 10 height 10
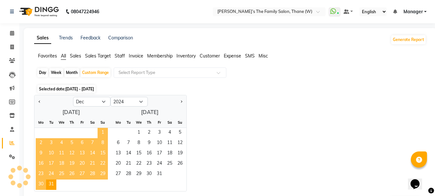
click at [209, 56] on span "Customer" at bounding box center [210, 56] width 20 height 6
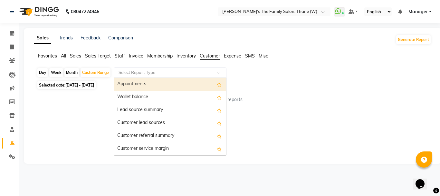
click at [167, 71] on input "text" at bounding box center [163, 72] width 93 height 6
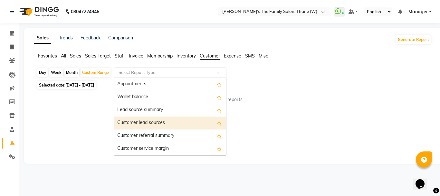
click at [168, 124] on div "Customer lead sources" at bounding box center [170, 122] width 112 height 13
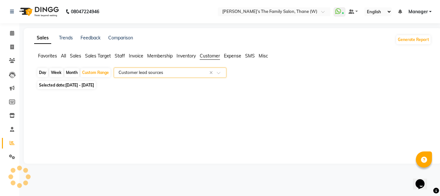
select select "full_report"
select select "csv"
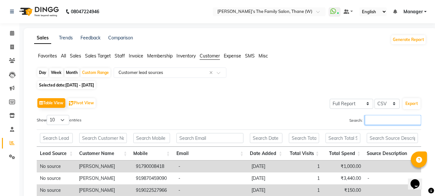
click at [378, 121] on input "Search:" at bounding box center [393, 120] width 56 height 10
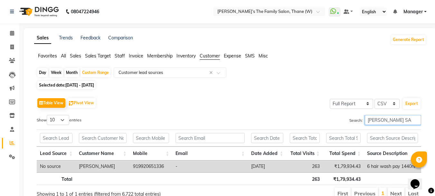
scroll to position [30, 0]
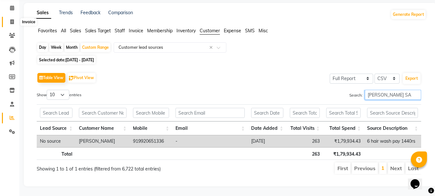
type input "APOORVA SA"
click at [12, 19] on icon at bounding box center [12, 21] width 4 height 5
select select "service"
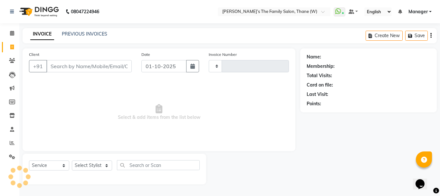
type input "3668"
select select "8004"
click at [74, 65] on input "Client" at bounding box center [88, 66] width 85 height 12
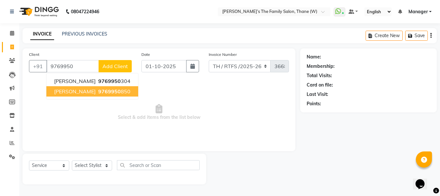
click at [83, 93] on span "suresh gujar" at bounding box center [75, 91] width 42 height 6
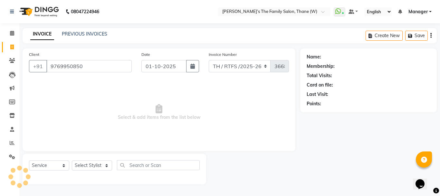
type input "9769950850"
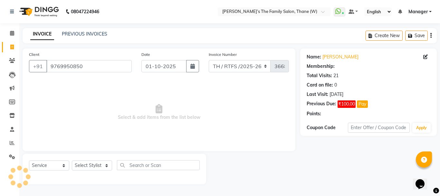
select select "1: Object"
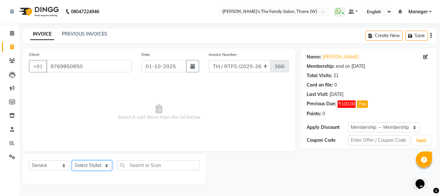
click at [95, 166] on select "Select Stylist Aarohi P Aksahy Auty Ali Aniket A Anuradha arvind Divya gautam .…" at bounding box center [92, 165] width 40 height 10
select select "78217"
click at [72, 160] on select "Select Stylist Aarohi P Aksahy Auty Ali Aniket A Anuradha arvind Divya gautam .…" at bounding box center [92, 165] width 40 height 10
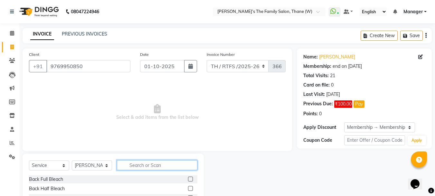
click at [153, 164] on input "text" at bounding box center [157, 165] width 81 height 10
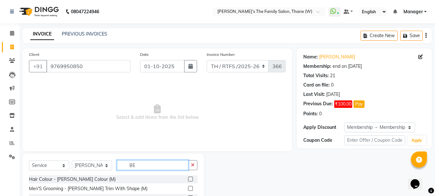
type input "BE"
click at [191, 187] on label at bounding box center [190, 188] width 5 height 5
click at [191, 187] on input "checkbox" at bounding box center [190, 188] width 4 height 4
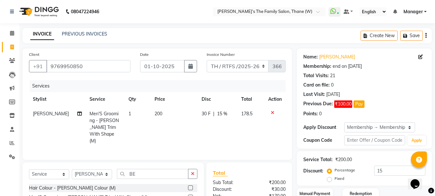
checkbox input "false"
click at [166, 113] on td "200" at bounding box center [174, 127] width 47 height 42
select select "78217"
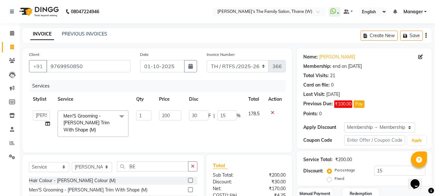
scroll to position [69, 0]
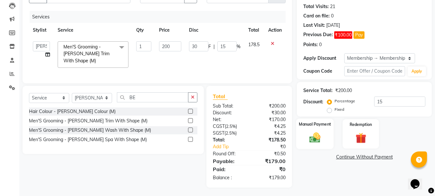
click at [316, 137] on img at bounding box center [315, 137] width 18 height 13
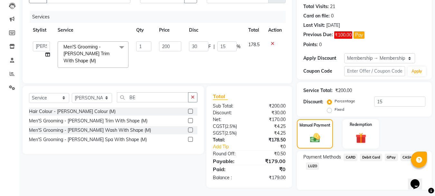
click at [391, 157] on span "GPay" at bounding box center [391, 156] width 13 height 7
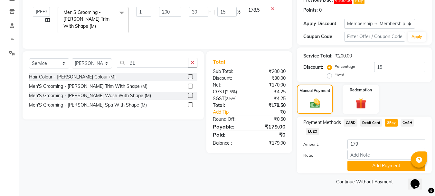
scroll to position [104, 0]
click at [378, 165] on button "Add Payment" at bounding box center [387, 165] width 78 height 10
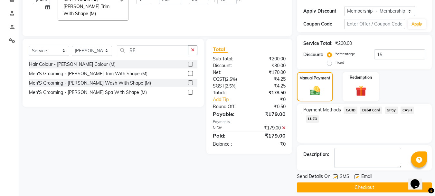
scroll to position [122, 0]
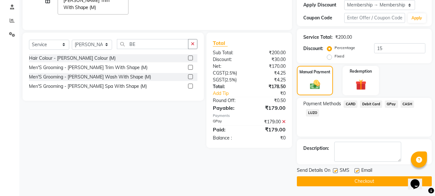
click at [399, 182] on button "Checkout" at bounding box center [364, 181] width 135 height 10
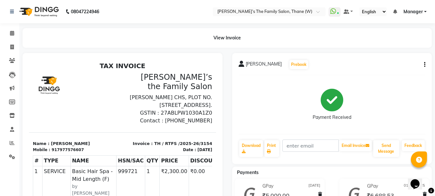
scroll to position [171, 0]
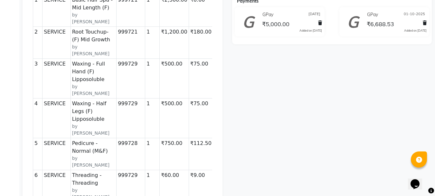
click at [433, 154] on div "[PERSON_NAME] Prebook Payment Received Download Print Email Invoice Send Messag…" at bounding box center [333, 180] width 210 height 596
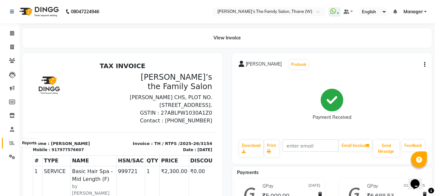
click at [11, 143] on icon at bounding box center [12, 142] width 5 height 5
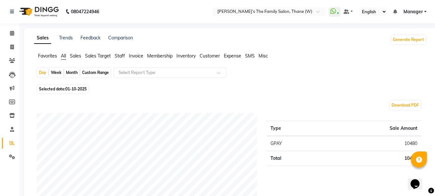
click at [121, 55] on span "Staff" at bounding box center [120, 56] width 10 height 6
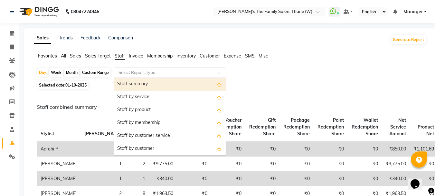
click at [134, 72] on input "text" at bounding box center [163, 72] width 93 height 6
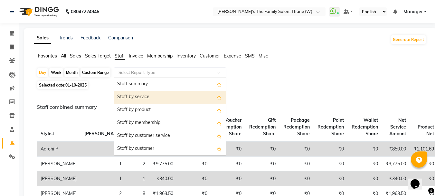
click at [134, 96] on div "Staff by service" at bounding box center [170, 97] width 112 height 13
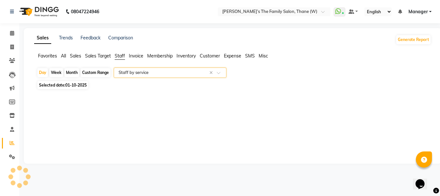
select select "full_report"
select select "csv"
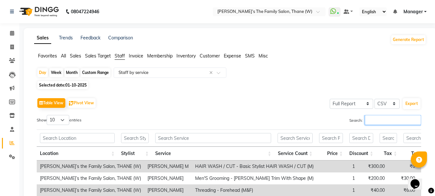
click at [380, 118] on input "Search:" at bounding box center [393, 120] width 56 height 10
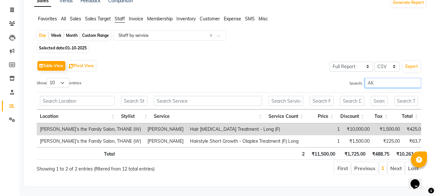
scroll to position [1, 0]
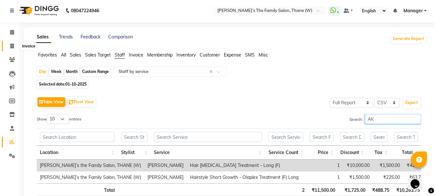
type input "AK"
click at [11, 46] on icon at bounding box center [12, 46] width 4 height 5
select select "service"
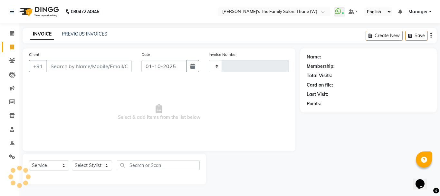
type input "3669"
select select "8004"
click at [88, 32] on link "PREVIOUS INVOICES" at bounding box center [84, 34] width 45 height 6
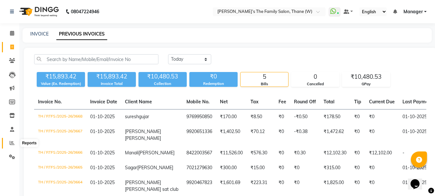
click at [12, 141] on icon at bounding box center [12, 142] width 5 height 5
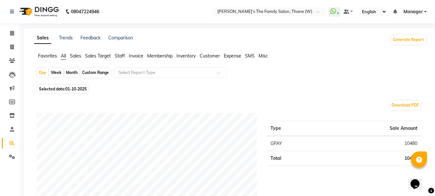
click at [121, 56] on span "Staff" at bounding box center [120, 56] width 10 height 6
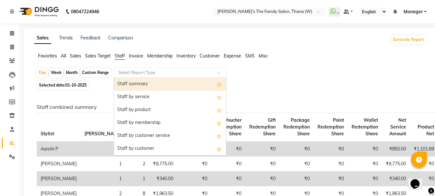
click at [203, 72] on input "text" at bounding box center [163, 72] width 93 height 6
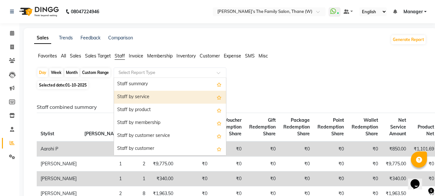
click at [199, 98] on div "Staff by service" at bounding box center [170, 97] width 112 height 13
select select "full_report"
select select "csv"
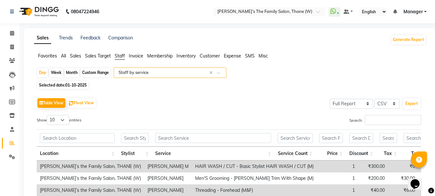
click at [218, 72] on span at bounding box center [221, 74] width 8 height 6
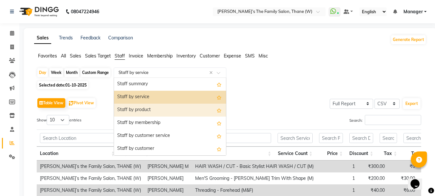
click at [151, 108] on div "Staff by product" at bounding box center [170, 109] width 112 height 13
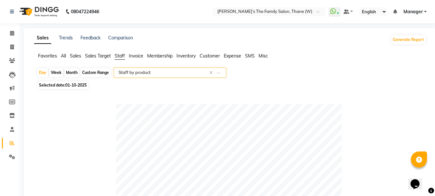
click at [71, 70] on div "Month" at bounding box center [71, 72] width 15 height 9
select select "10"
select select "2025"
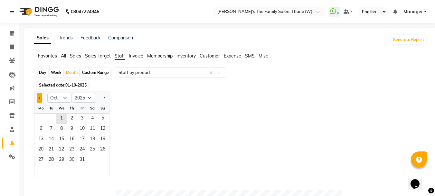
click at [39, 96] on button "Previous month" at bounding box center [39, 97] width 5 height 10
select select "9"
click at [41, 116] on span "1" at bounding box center [41, 118] width 10 height 10
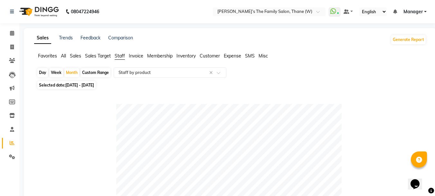
click at [234, 55] on span "Expense" at bounding box center [232, 56] width 17 height 6
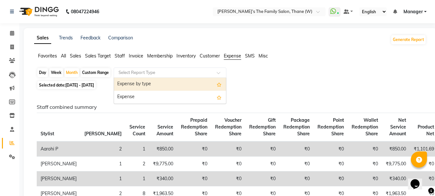
click at [214, 71] on div at bounding box center [170, 72] width 112 height 6
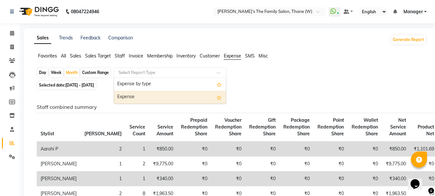
click at [183, 93] on div "Expense" at bounding box center [170, 97] width 112 height 13
select select "full_report"
select select "csv"
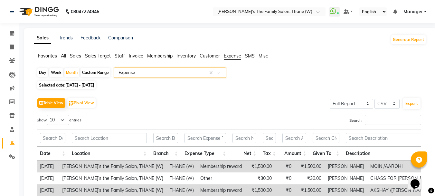
click at [119, 53] on span "Staff" at bounding box center [120, 56] width 10 height 6
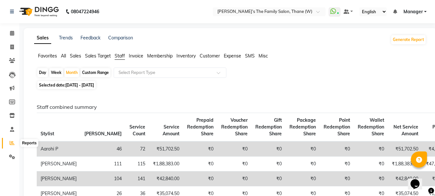
click at [13, 140] on icon at bounding box center [12, 142] width 5 height 5
click at [11, 142] on icon at bounding box center [12, 142] width 5 height 5
click at [11, 47] on icon at bounding box center [12, 46] width 4 height 5
select select "service"
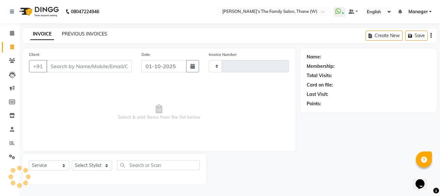
type input "3669"
select select "8004"
click at [76, 35] on link "PREVIOUS INVOICES" at bounding box center [84, 34] width 45 height 6
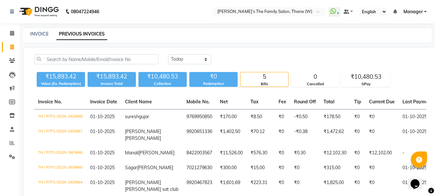
scroll to position [82, 0]
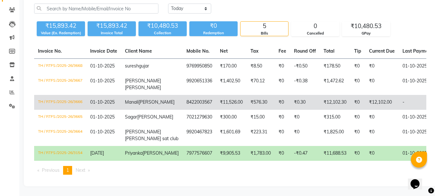
click at [320, 95] on td "₹12,102.30" at bounding box center [335, 102] width 31 height 15
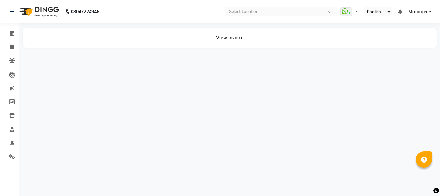
select select "en"
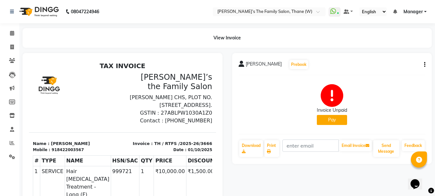
click at [426, 63] on div "[PERSON_NAME] Prebook Invoice Unpaid Pay Download Print Email Invoice Send Mess…" at bounding box center [332, 108] width 200 height 111
click at [425, 65] on icon "button" at bounding box center [424, 64] width 1 height 0
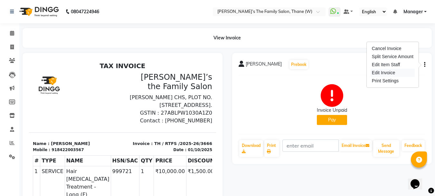
click at [394, 73] on div "Edit Invoice" at bounding box center [393, 73] width 44 height 8
select select "service"
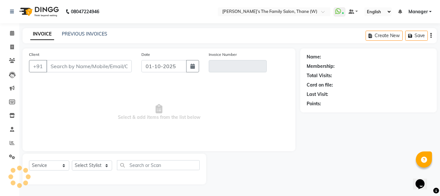
type input "8422003567"
type input "TH / RTFS /2025-26/3666"
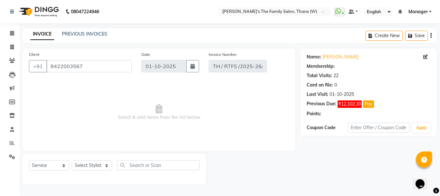
select select "1: Object"
select select "select"
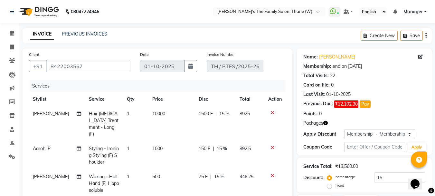
click at [161, 112] on td "10000" at bounding box center [172, 123] width 46 height 35
select select "35597"
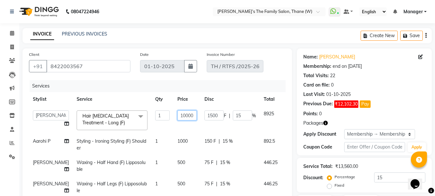
click at [178, 115] on input "10000" at bounding box center [187, 115] width 19 height 10
type input "10500"
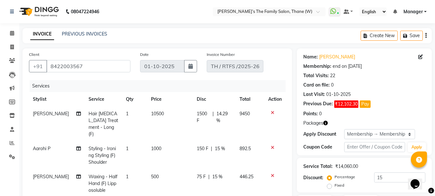
click at [164, 123] on td "10500" at bounding box center [170, 123] width 46 height 35
select select "35597"
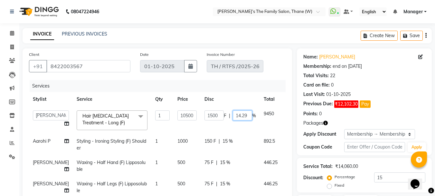
click at [233, 115] on input "14.29" at bounding box center [242, 115] width 19 height 10
type input "15"
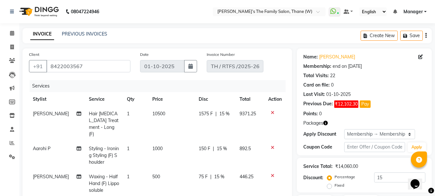
click at [217, 124] on td "1575 F | 15 %" at bounding box center [215, 123] width 41 height 35
select select "35597"
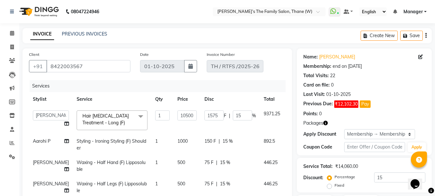
scroll to position [166, 0]
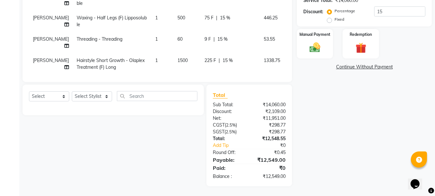
click at [378, 66] on link "Continue Without Payment" at bounding box center [364, 66] width 132 height 7
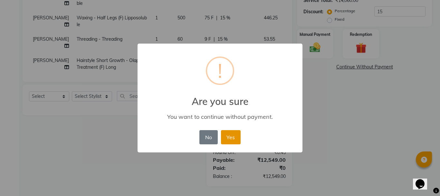
click at [233, 135] on button "Yes" at bounding box center [231, 137] width 20 height 14
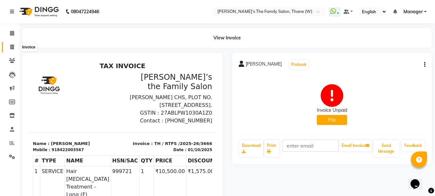
click at [12, 48] on icon at bounding box center [12, 46] width 4 height 5
select select "service"
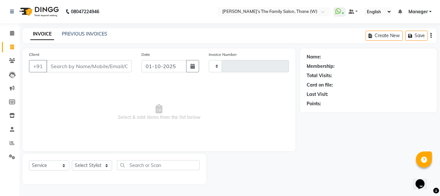
type input "3669"
select select "8004"
click at [92, 32] on link "PREVIOUS INVOICES" at bounding box center [84, 34] width 45 height 6
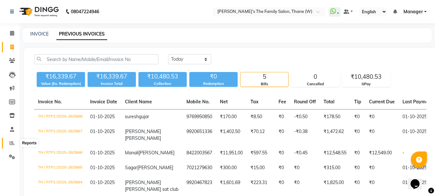
click at [11, 142] on icon at bounding box center [12, 142] width 5 height 5
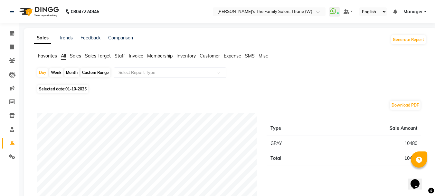
click at [120, 55] on span "Staff" at bounding box center [120, 56] width 10 height 6
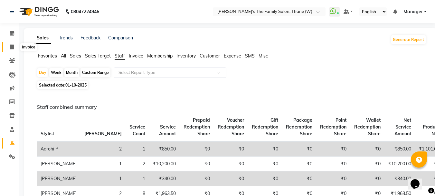
click at [12, 45] on icon at bounding box center [12, 46] width 4 height 5
select select "service"
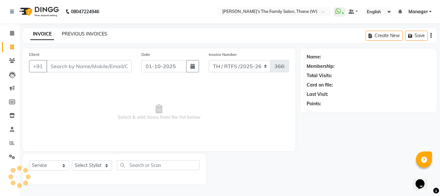
click at [93, 33] on link "PREVIOUS INVOICES" at bounding box center [84, 34] width 45 height 6
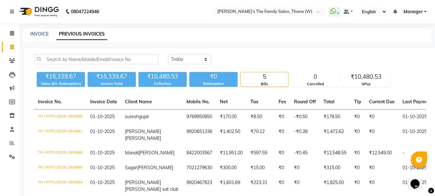
scroll to position [82, 0]
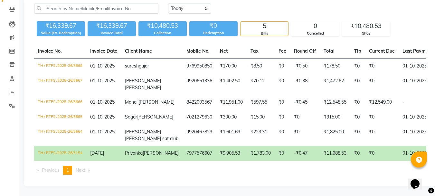
click at [247, 146] on td "₹1,783.00" at bounding box center [261, 153] width 28 height 15
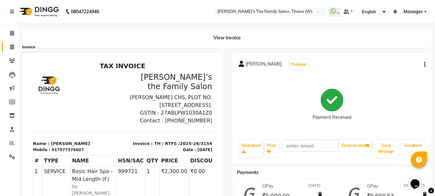
click at [12, 46] on icon at bounding box center [12, 46] width 4 height 5
select select "service"
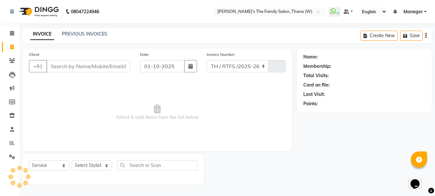
select select "8004"
type input "3669"
click at [95, 32] on link "PREVIOUS INVOICES" at bounding box center [84, 34] width 45 height 6
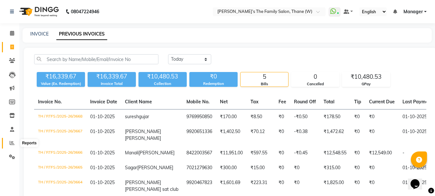
click at [10, 142] on icon at bounding box center [12, 142] width 5 height 5
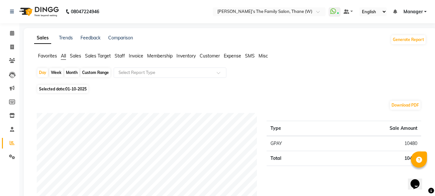
click at [121, 54] on span "Staff" at bounding box center [120, 56] width 10 height 6
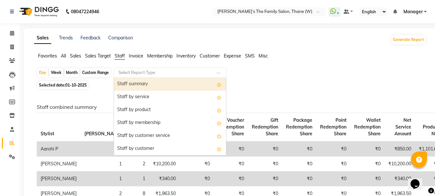
click at [140, 72] on input "text" at bounding box center [163, 72] width 93 height 6
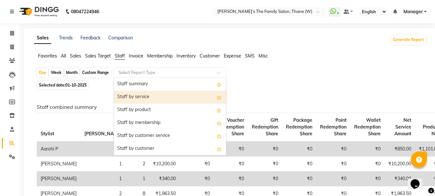
click at [135, 97] on div "Staff by service" at bounding box center [170, 97] width 112 height 13
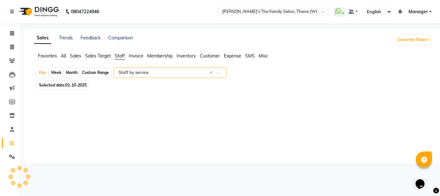
select select "full_report"
select select "csv"
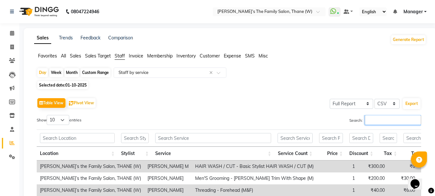
click at [382, 121] on input "Search:" at bounding box center [393, 120] width 56 height 10
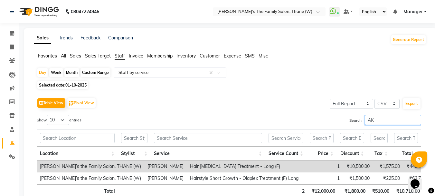
type input "A"
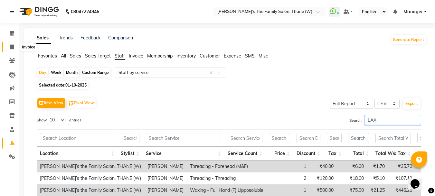
type input "LAX"
click at [11, 45] on icon at bounding box center [12, 46] width 4 height 5
select select "service"
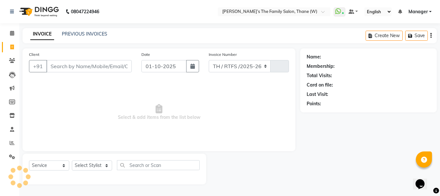
select select "8004"
type input "3669"
click at [92, 33] on link "PREVIOUS INVOICES" at bounding box center [84, 34] width 45 height 6
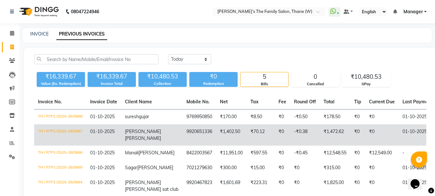
click at [129, 135] on td "[PERSON_NAME]" at bounding box center [152, 134] width 62 height 21
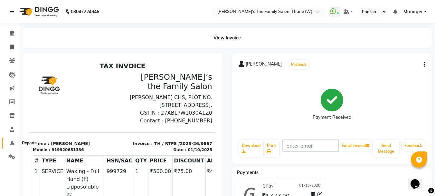
click at [13, 143] on icon at bounding box center [12, 142] width 5 height 5
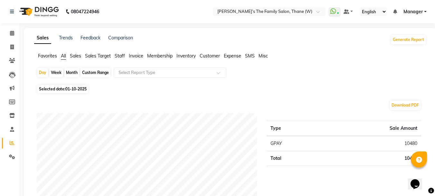
click at [121, 55] on span "Staff" at bounding box center [120, 56] width 10 height 6
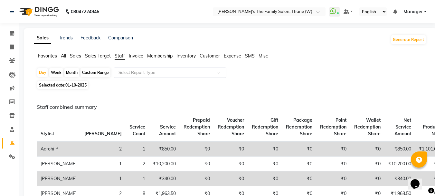
click at [147, 73] on input "text" at bounding box center [163, 72] width 93 height 6
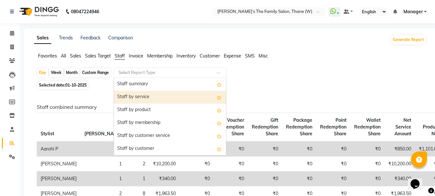
click at [150, 98] on div "Staff by service" at bounding box center [170, 97] width 112 height 13
select select "full_report"
select select "csv"
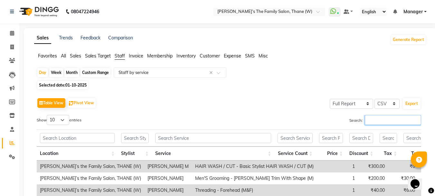
click at [378, 118] on input "Search:" at bounding box center [393, 120] width 56 height 10
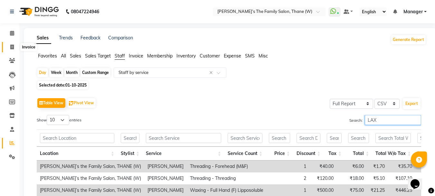
type input "LAX"
click at [14, 47] on icon at bounding box center [12, 46] width 4 height 5
select select "service"
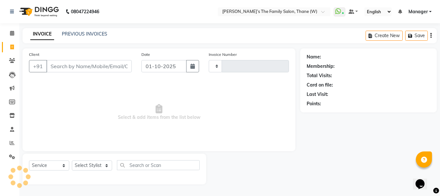
type input "3669"
select select "8004"
click at [11, 146] on span at bounding box center [11, 142] width 11 height 7
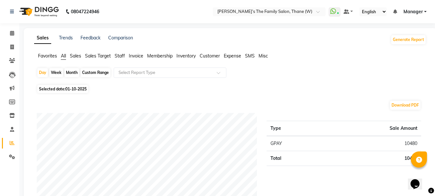
click at [120, 55] on span "Staff" at bounding box center [120, 56] width 10 height 6
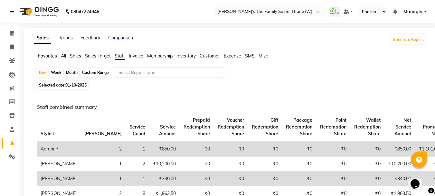
click at [67, 86] on span "01-10-2025" at bounding box center [75, 85] width 21 height 5
select select "10"
select select "2025"
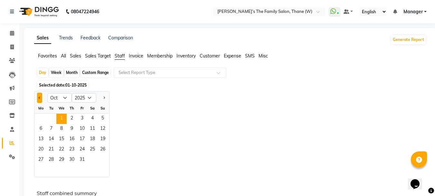
click at [39, 97] on span "Previous month" at bounding box center [40, 97] width 2 height 2
select select "9"
click at [52, 160] on span "30" at bounding box center [51, 160] width 10 height 10
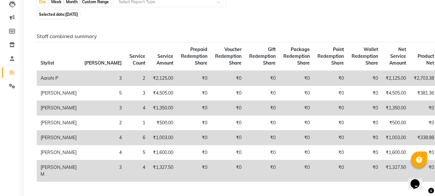
scroll to position [69, 0]
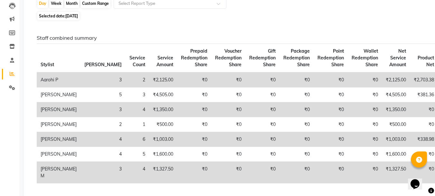
click at [48, 15] on span "Selected date: [DATE]" at bounding box center [58, 16] width 42 height 8
select select "9"
select select "2025"
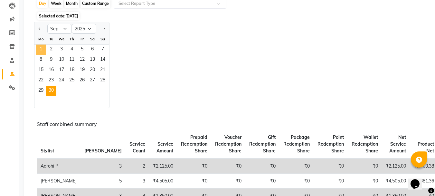
click at [40, 49] on span "1" at bounding box center [41, 49] width 10 height 10
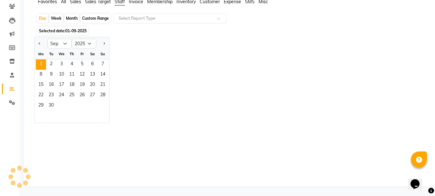
scroll to position [0, 0]
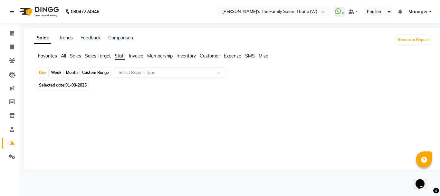
click at [71, 73] on div "Month" at bounding box center [71, 72] width 15 height 9
select select "9"
select select "2025"
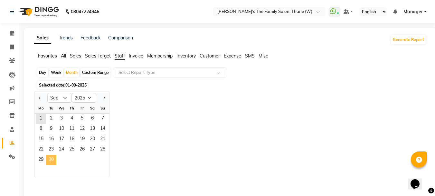
click at [52, 157] on span "30" at bounding box center [51, 160] width 10 height 10
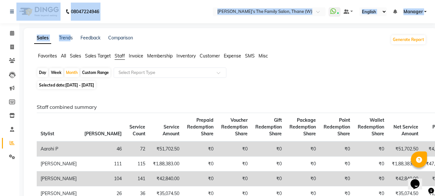
drag, startPoint x: 69, startPoint y: 42, endPoint x: 37, endPoint y: -37, distance: 86.0
click at [37, 0] on html "08047224946 Select Location × [PERSON_NAME]’s The Family Salon, Thane (W) Whats…" at bounding box center [217, 98] width 435 height 196
